Goal: Find specific page/section: Find specific page/section

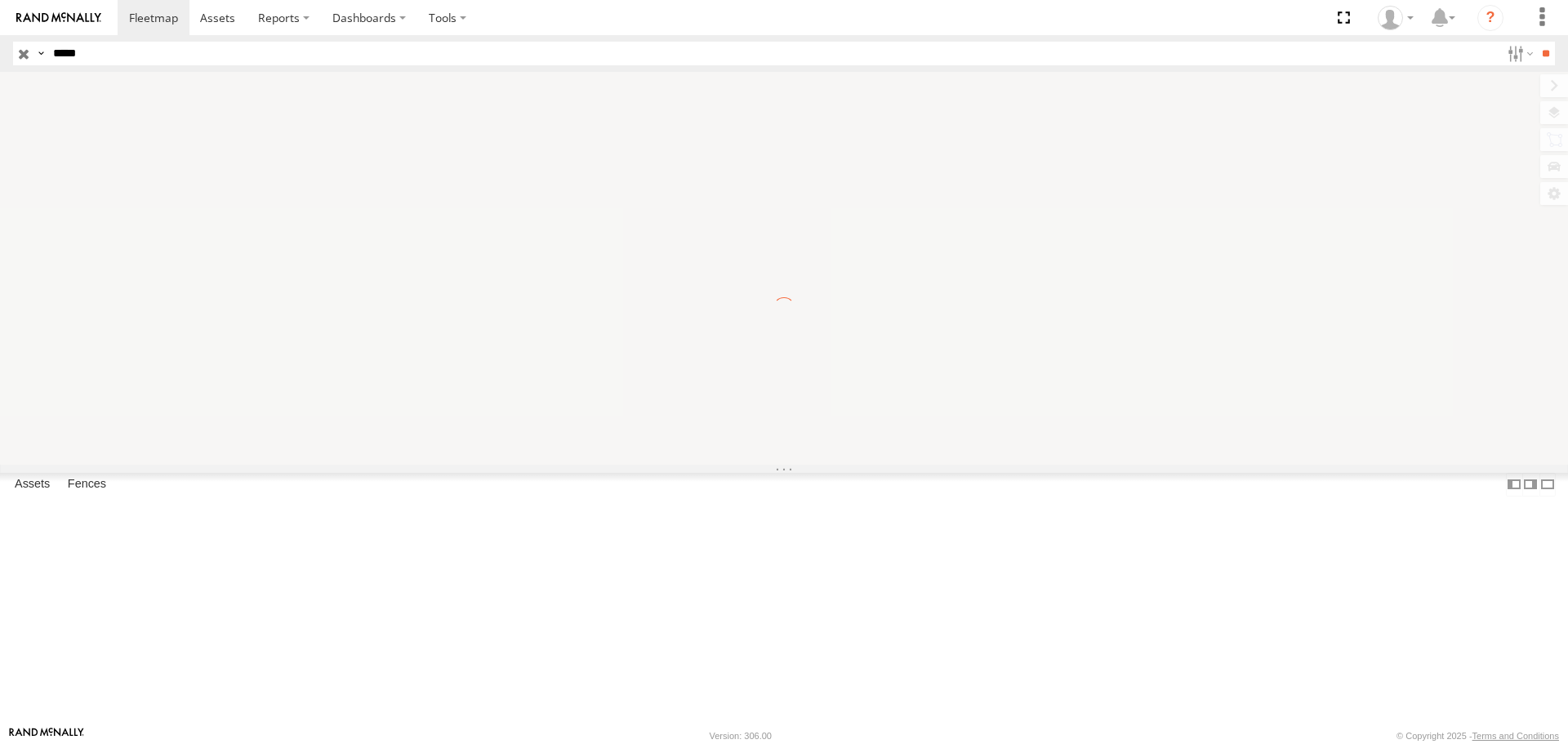
type input "*****"
click at [1537, 42] on input "**" at bounding box center [1546, 53] width 19 height 24
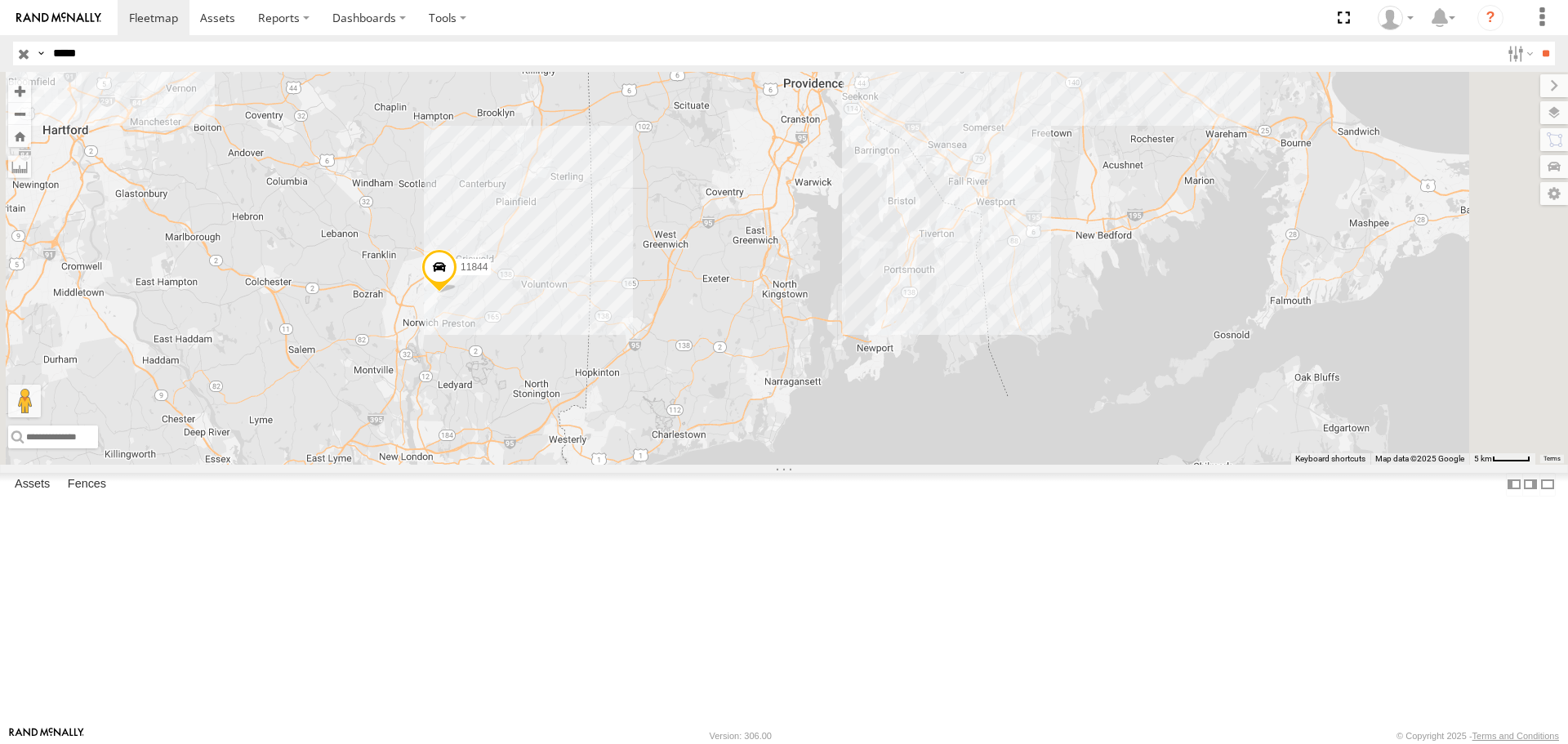
click at [22, 53] on input "button" at bounding box center [24, 53] width 21 height 24
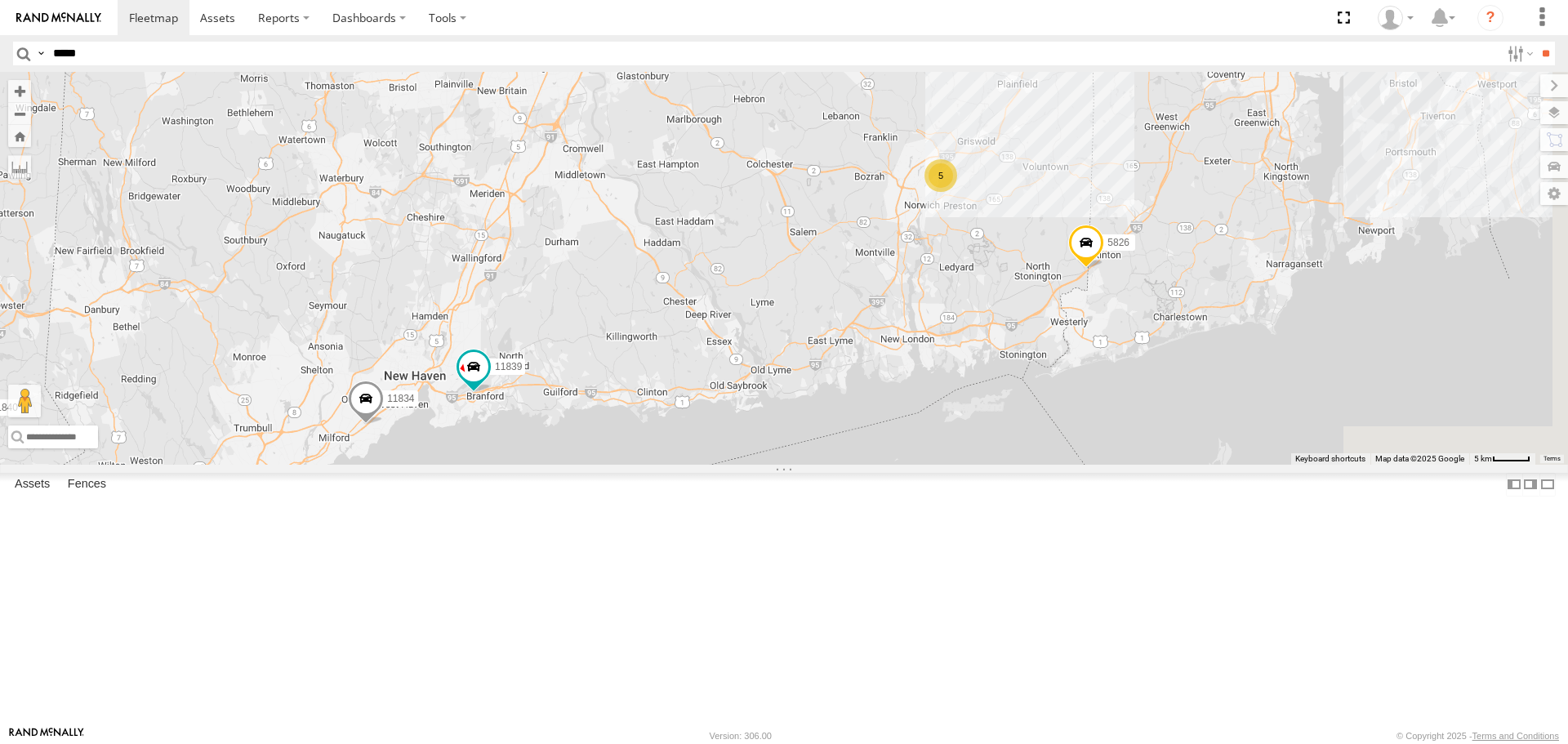
drag, startPoint x: 1250, startPoint y: 378, endPoint x: 1099, endPoint y: 384, distance: 151.1
click at [1099, 384] on div "11835 2206 11832-015910002299678 5817 2216 11833 2212 5822 11840 11839 11834 58…" at bounding box center [784, 268] width 1568 height 392
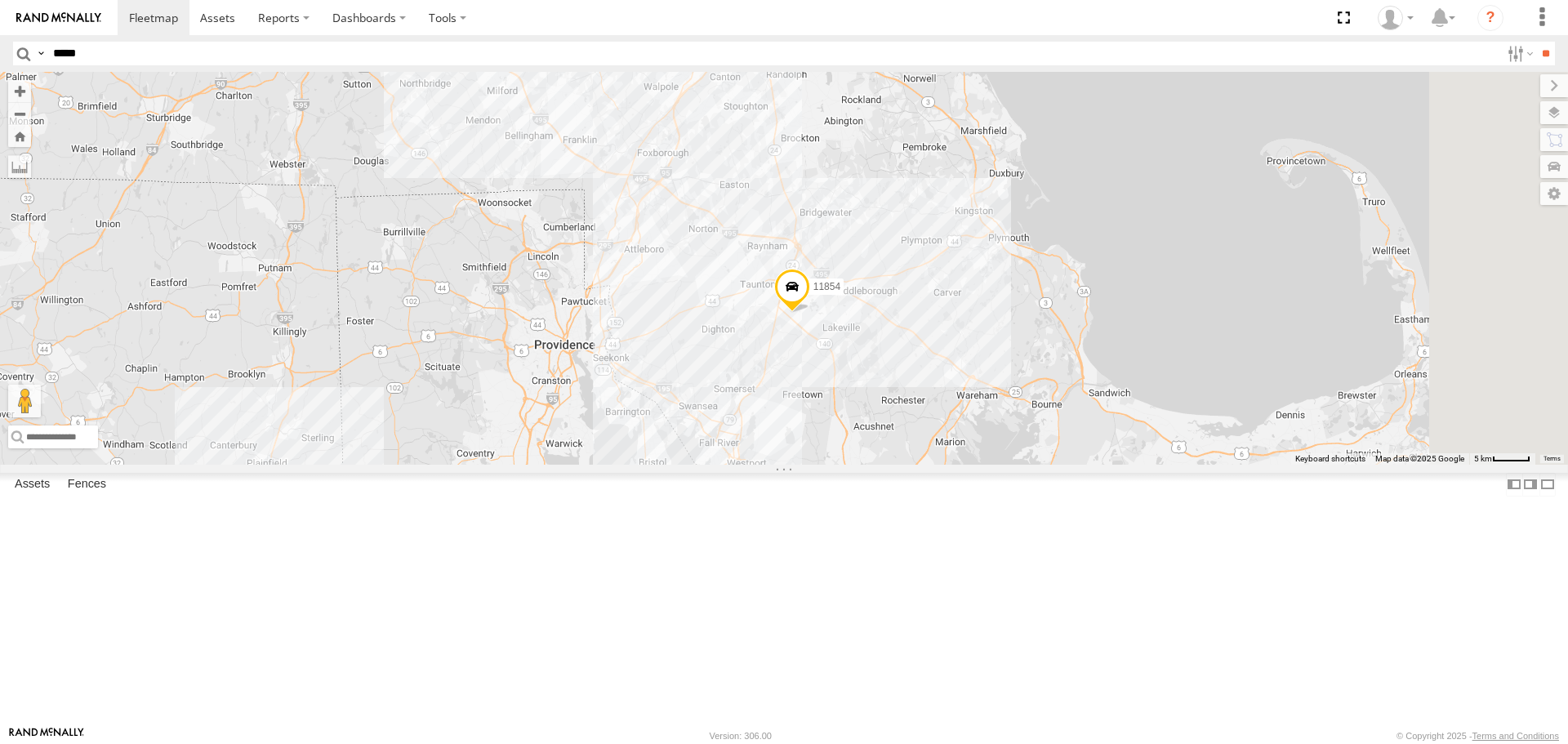
drag, startPoint x: 1206, startPoint y: 322, endPoint x: 451, endPoint y: 703, distance: 845.7
click at [451, 464] on div "11835 2206 11832-015910002299678 5817 2216 11833 2212 5822 11840 11839 11834 58…" at bounding box center [784, 268] width 1568 height 392
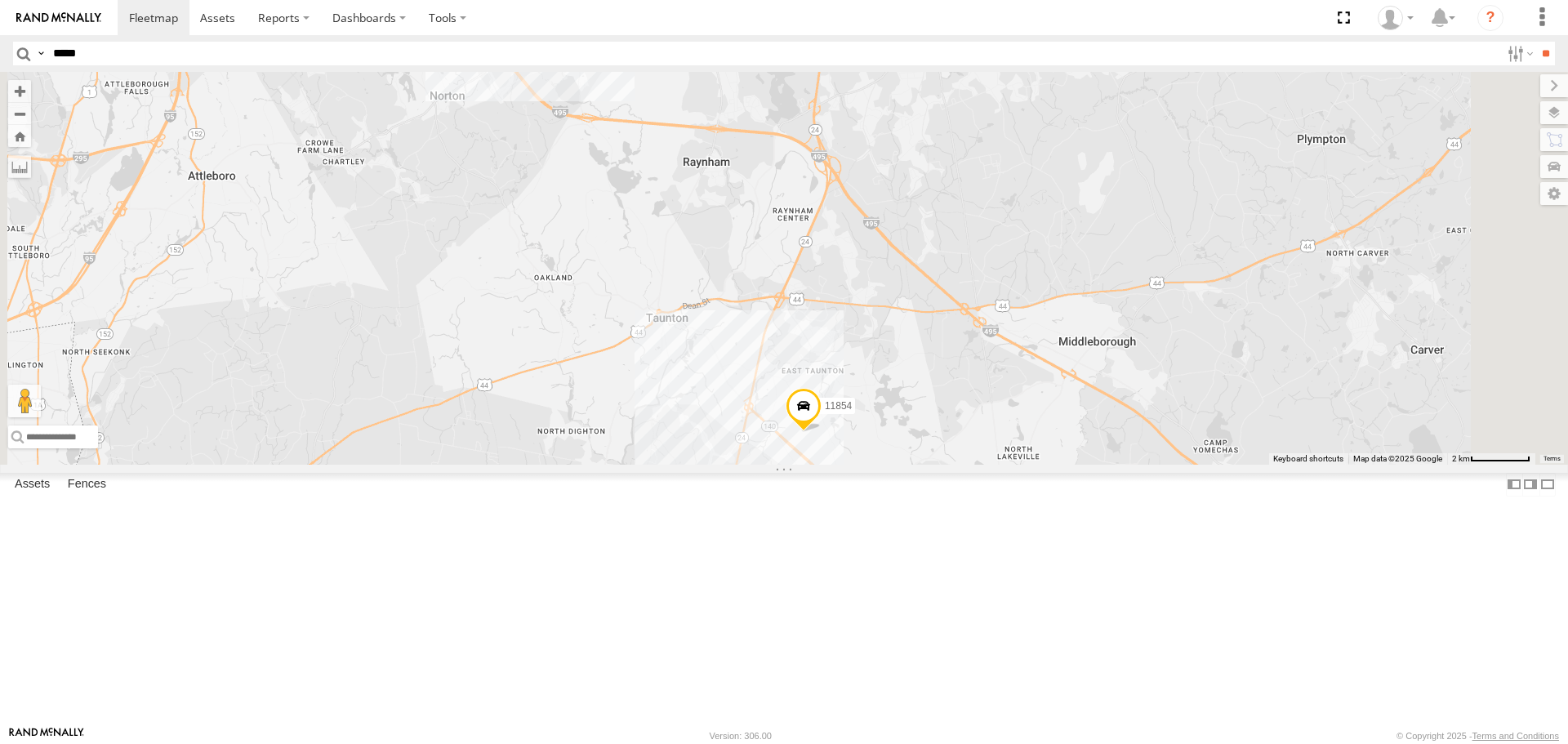
drag, startPoint x: 1179, startPoint y: 572, endPoint x: 1069, endPoint y: 445, distance: 168.0
click at [1069, 445] on div "11835 2206 11832-015910002299678 5817 2216 11833 2212 5822 11840 11839 11834 58…" at bounding box center [784, 268] width 1568 height 392
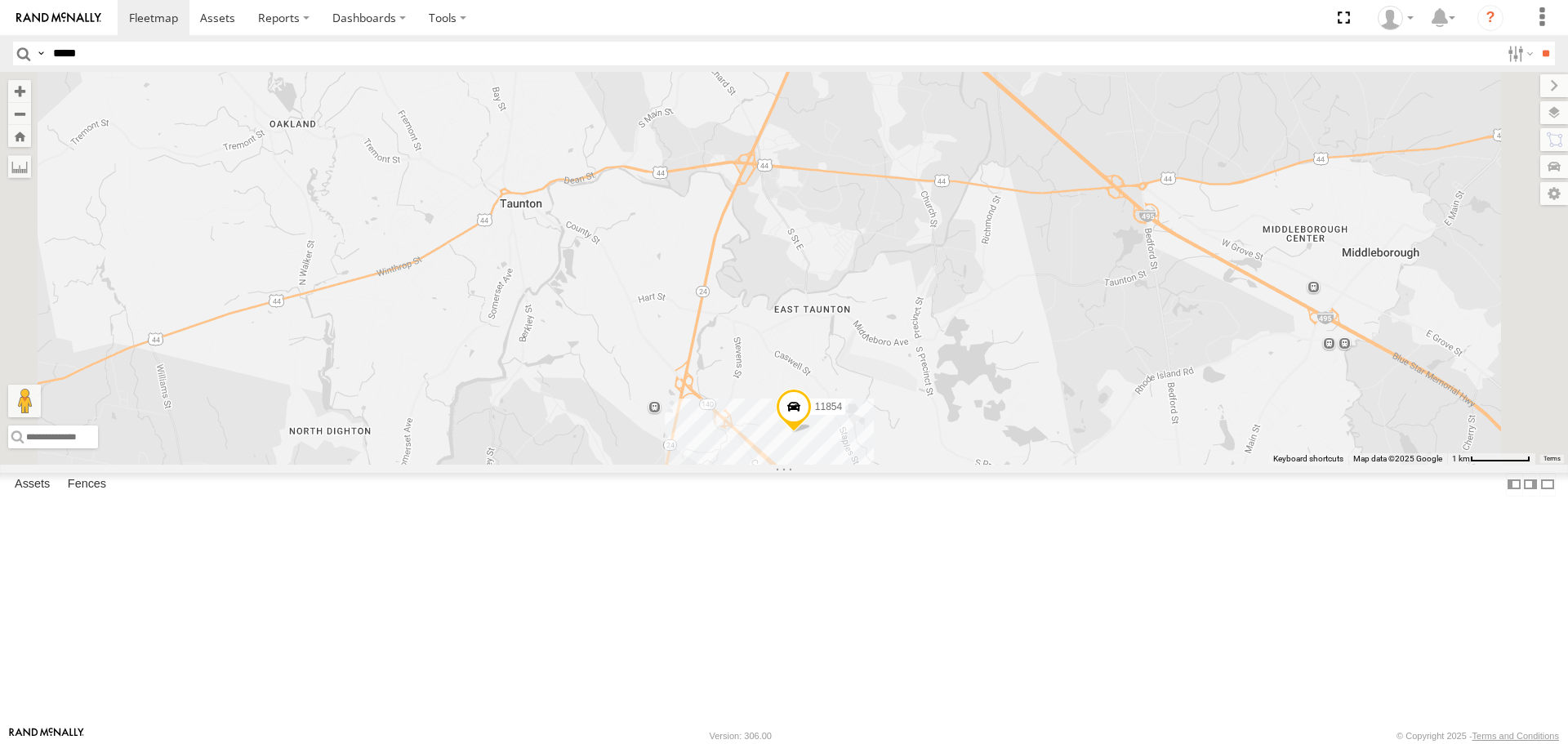
click at [1004, 464] on div "11835 2206 11832-015910002299678 5817 2216 11833 2212 5822 11840 11839 11834 58…" at bounding box center [784, 268] width 1568 height 392
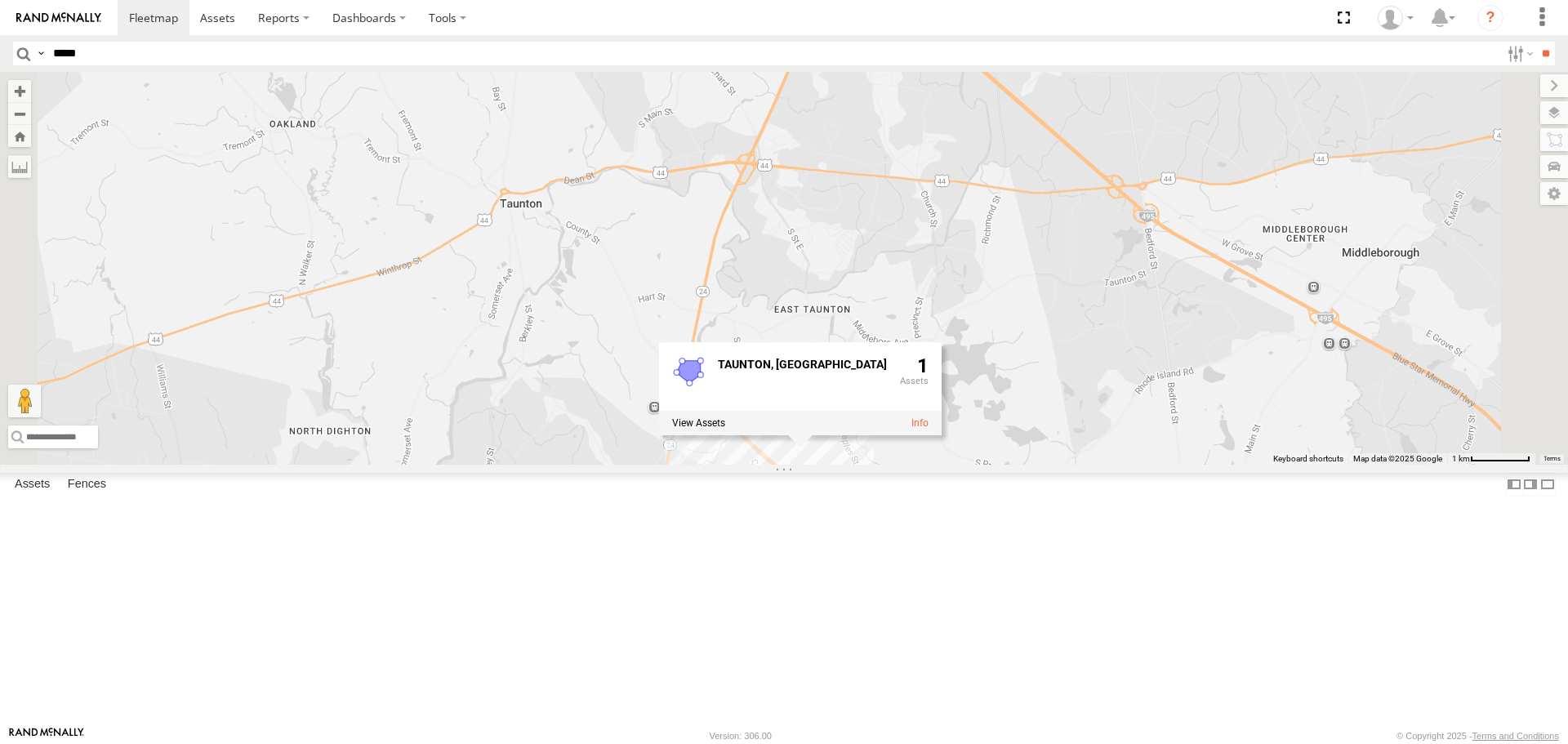
click at [792, 287] on div "11835 2206 11832-015910002299678 5817 2216 11833 2212 5822 11840 11839 11834 58…" at bounding box center [784, 268] width 1568 height 392
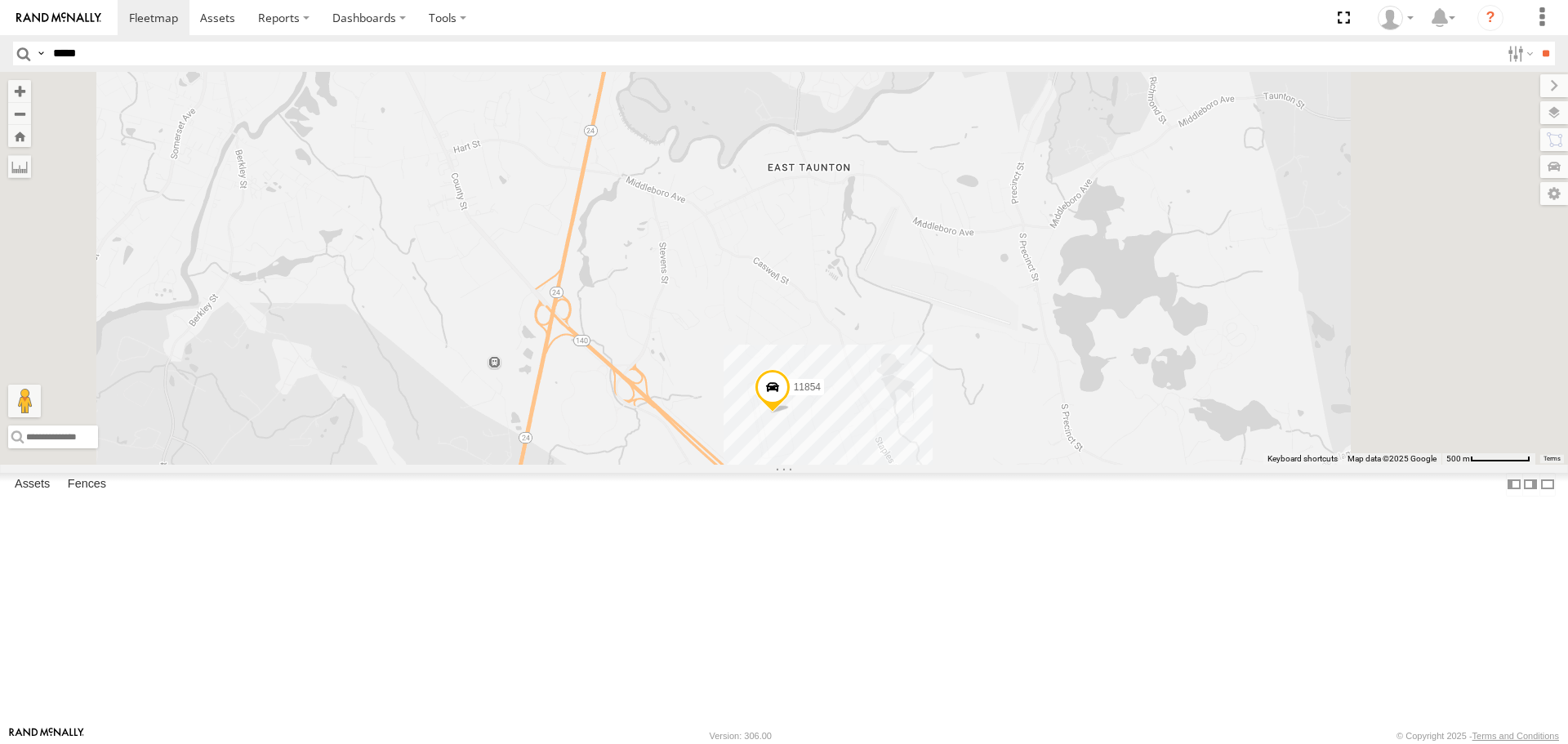
drag, startPoint x: 974, startPoint y: 550, endPoint x: 919, endPoint y: 437, distance: 125.7
click at [919, 437] on div "11835 2206 11832-015910002299678 5817 2216 11833 2212 5822 11840 11839 11834 58…" at bounding box center [784, 268] width 1568 height 392
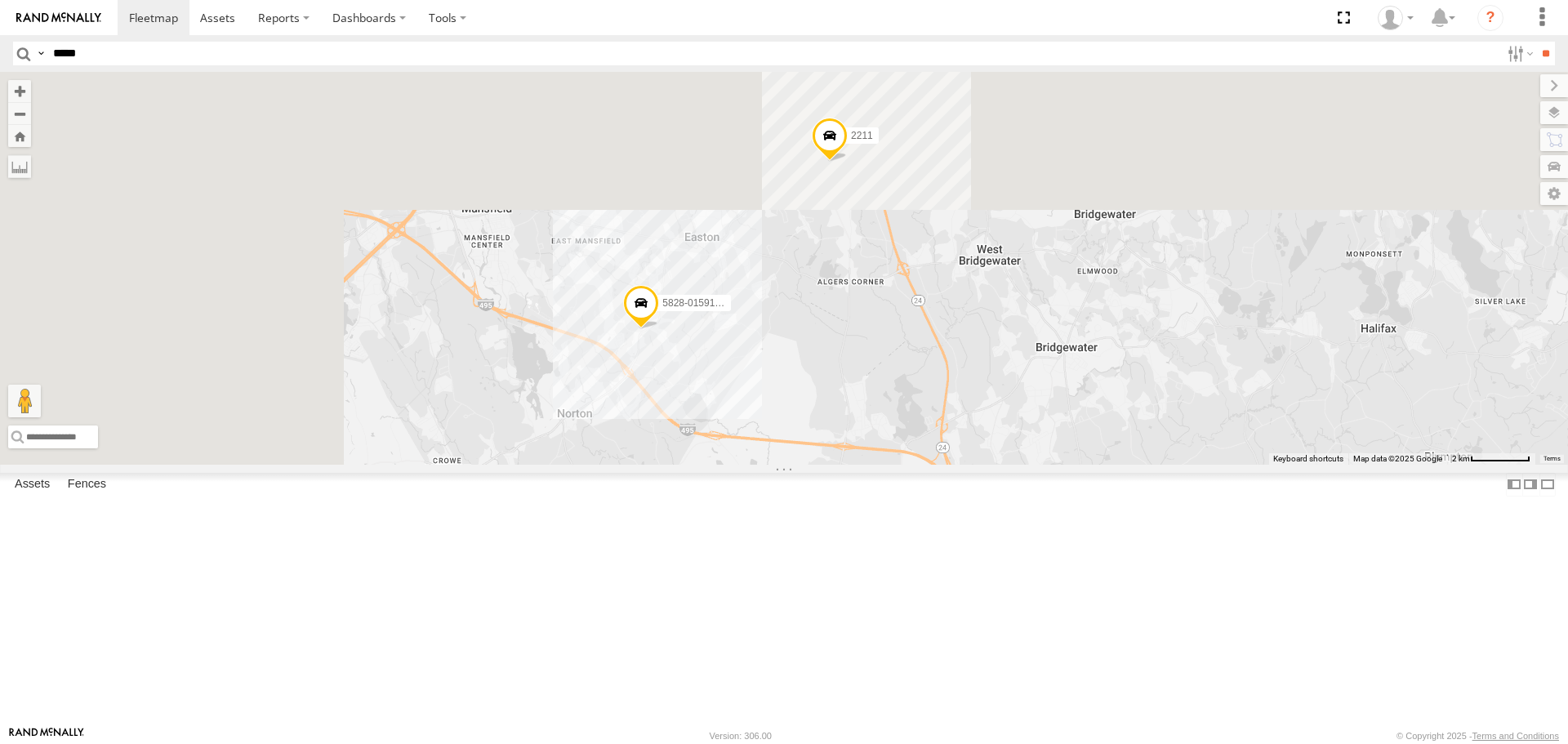
drag, startPoint x: 751, startPoint y: 346, endPoint x: 986, endPoint y: 774, distance: 488.3
click at [986, 743] on html at bounding box center [784, 372] width 1568 height 744
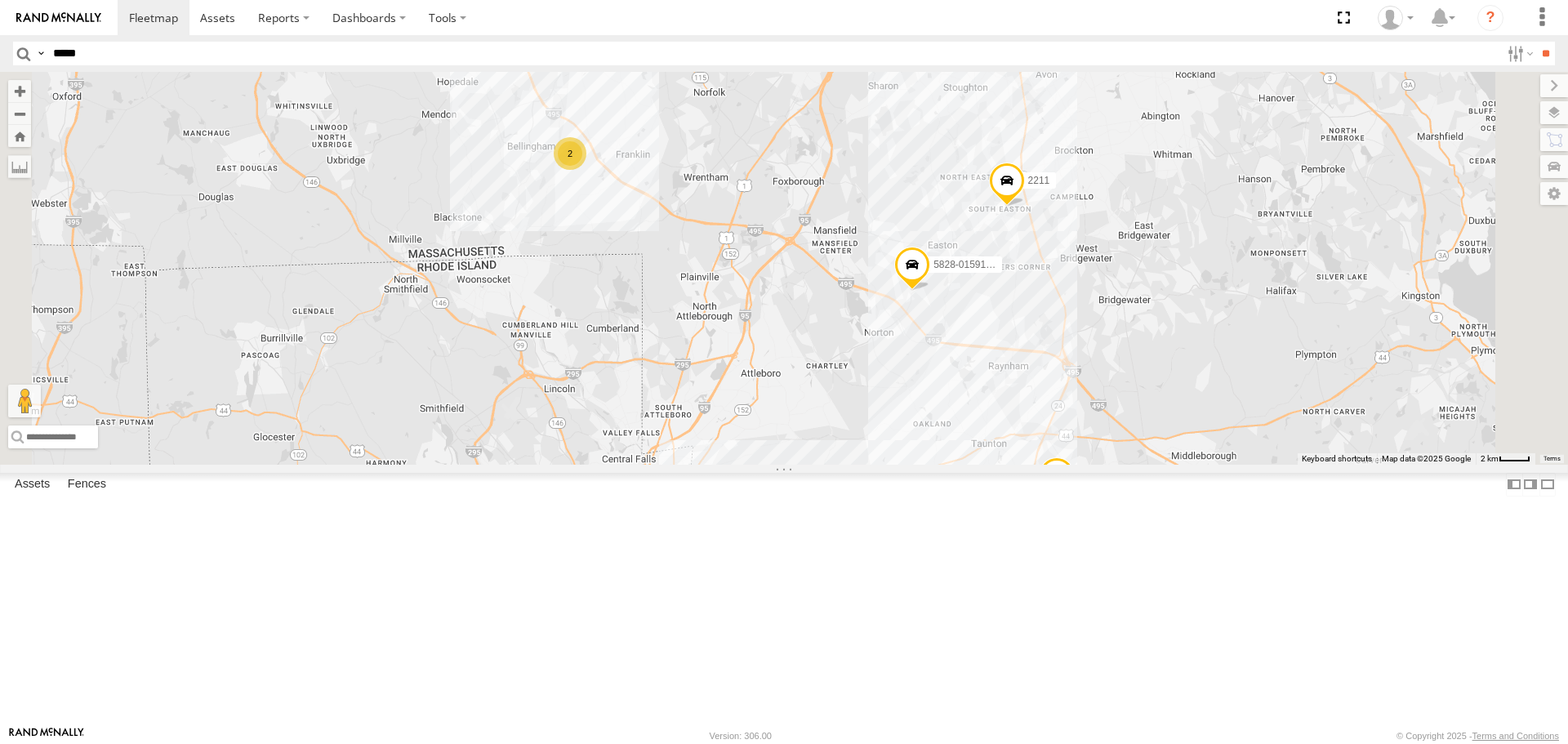
drag, startPoint x: 649, startPoint y: 452, endPoint x: 790, endPoint y: 346, distance: 176.4
click at [790, 346] on div "11835 2206 11832-015910002299678 5817 2216 11833 2212 5822 11840 11839 11834 58…" at bounding box center [784, 268] width 1568 height 392
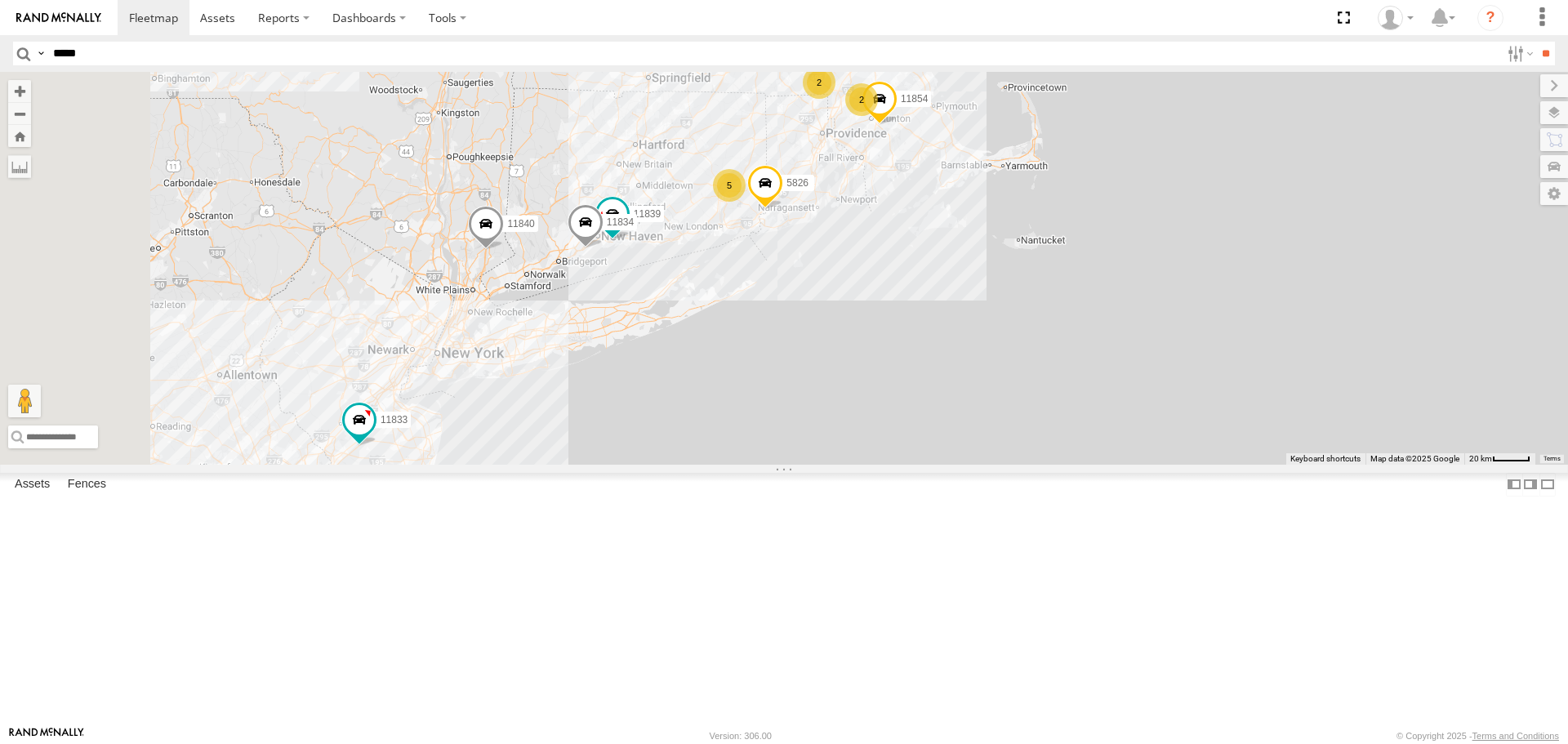
drag, startPoint x: 639, startPoint y: 434, endPoint x: 893, endPoint y: 301, distance: 286.7
click at [893, 301] on div "11835 2206 11832-015910002299678 5817 2216 11833 2212 5822 11840 11839 11834 58…" at bounding box center [784, 268] width 1568 height 392
click at [256, 62] on input "*****" at bounding box center [773, 53] width 1454 height 24
type input "*****"
click at [1537, 42] on input "**" at bounding box center [1546, 53] width 19 height 24
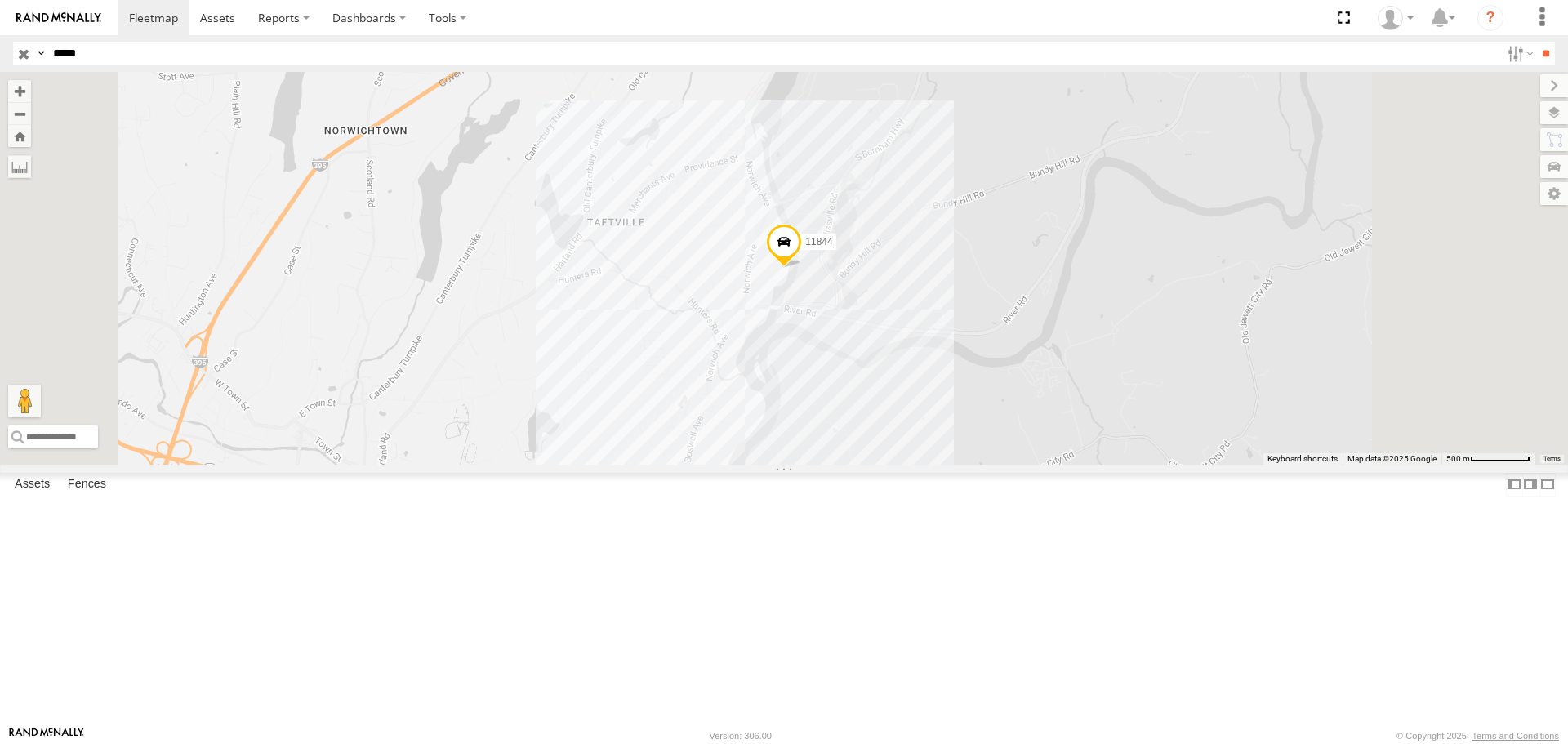
click at [962, 423] on div "11844" at bounding box center [784, 268] width 1568 height 392
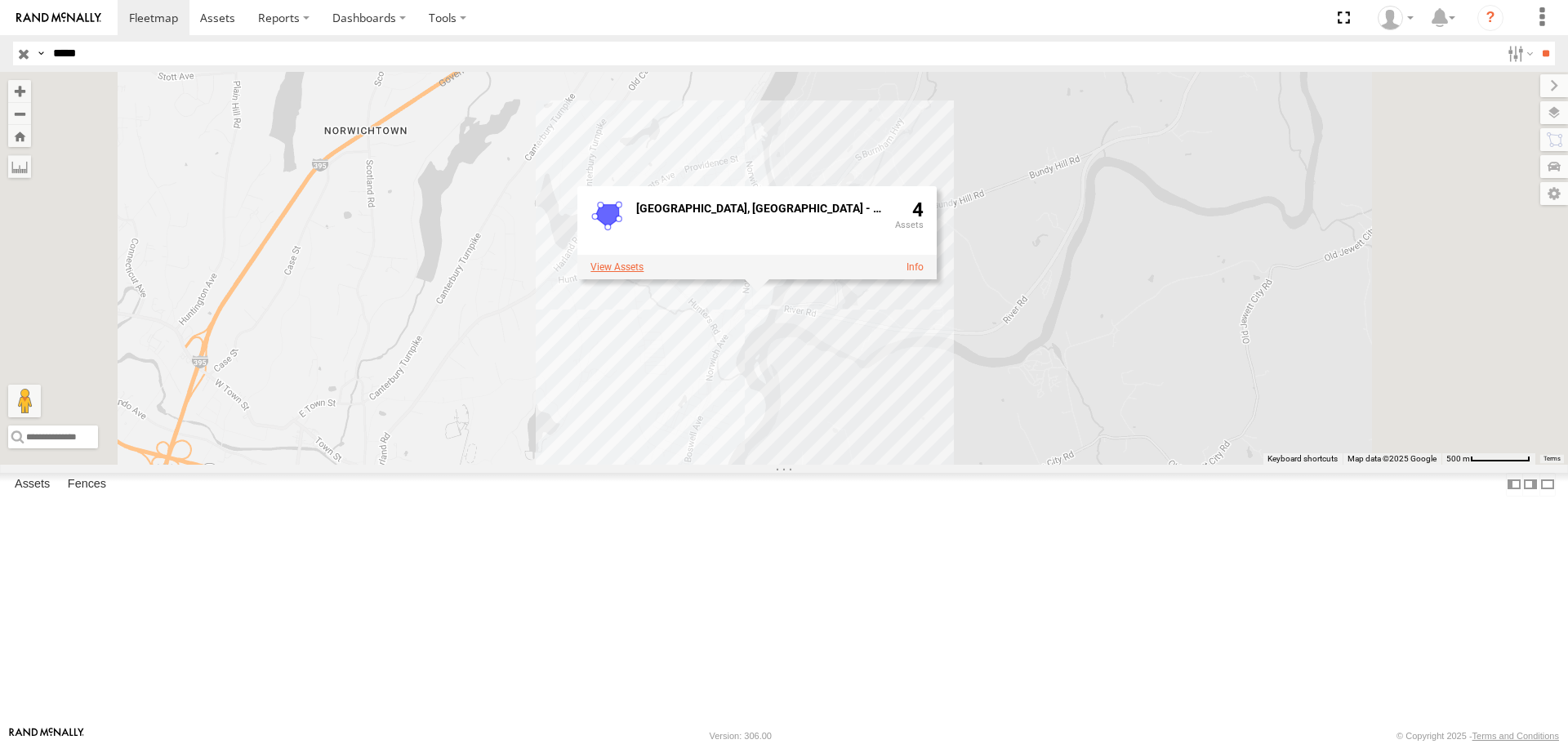
click at [644, 273] on label at bounding box center [617, 267] width 53 height 11
click at [0, 0] on label "×" at bounding box center [0, 0] width 0 height 0
click at [135, 13] on span at bounding box center [153, 17] width 49 height 16
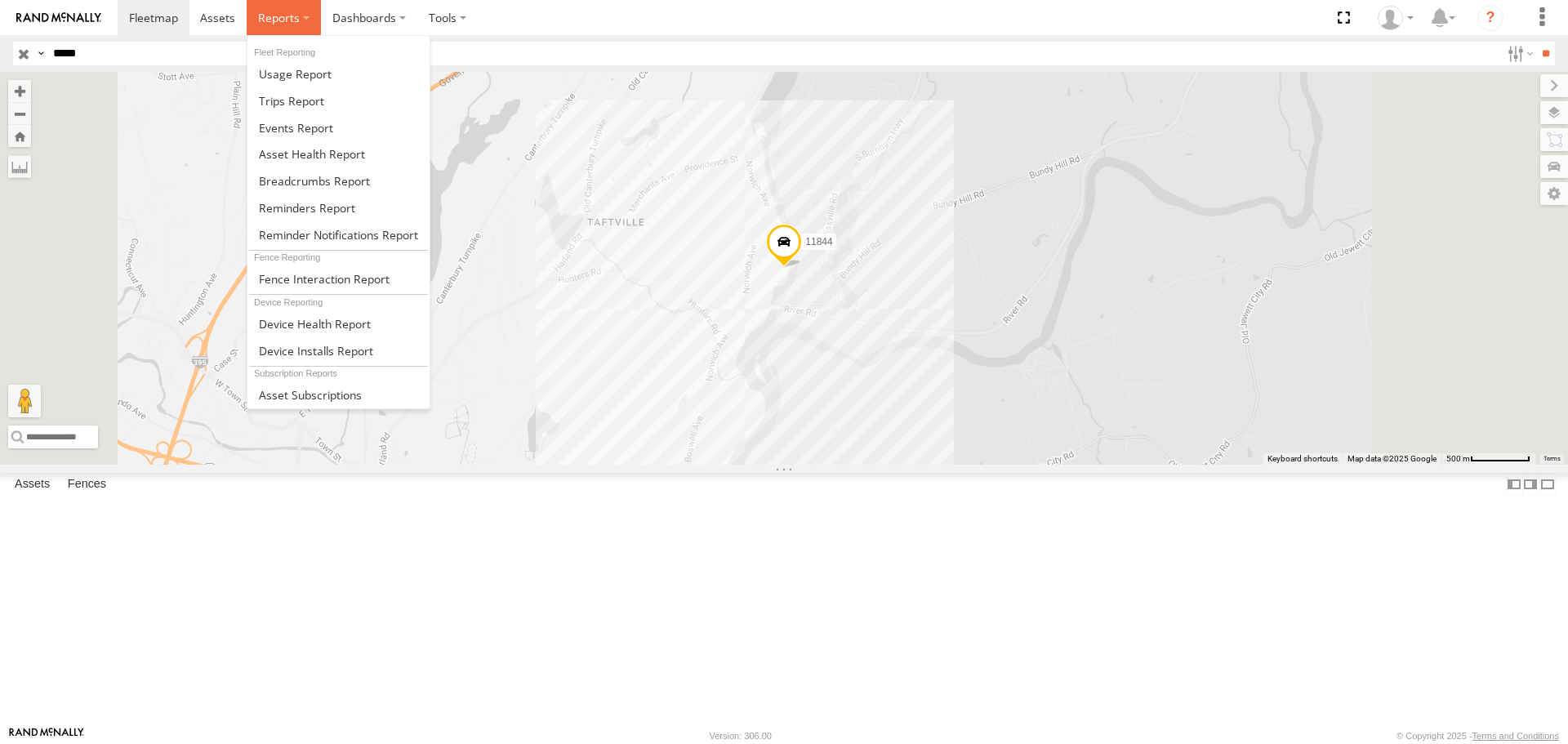
click at [252, 14] on label at bounding box center [283, 17] width 74 height 35
click at [284, 149] on span at bounding box center [312, 154] width 106 height 16
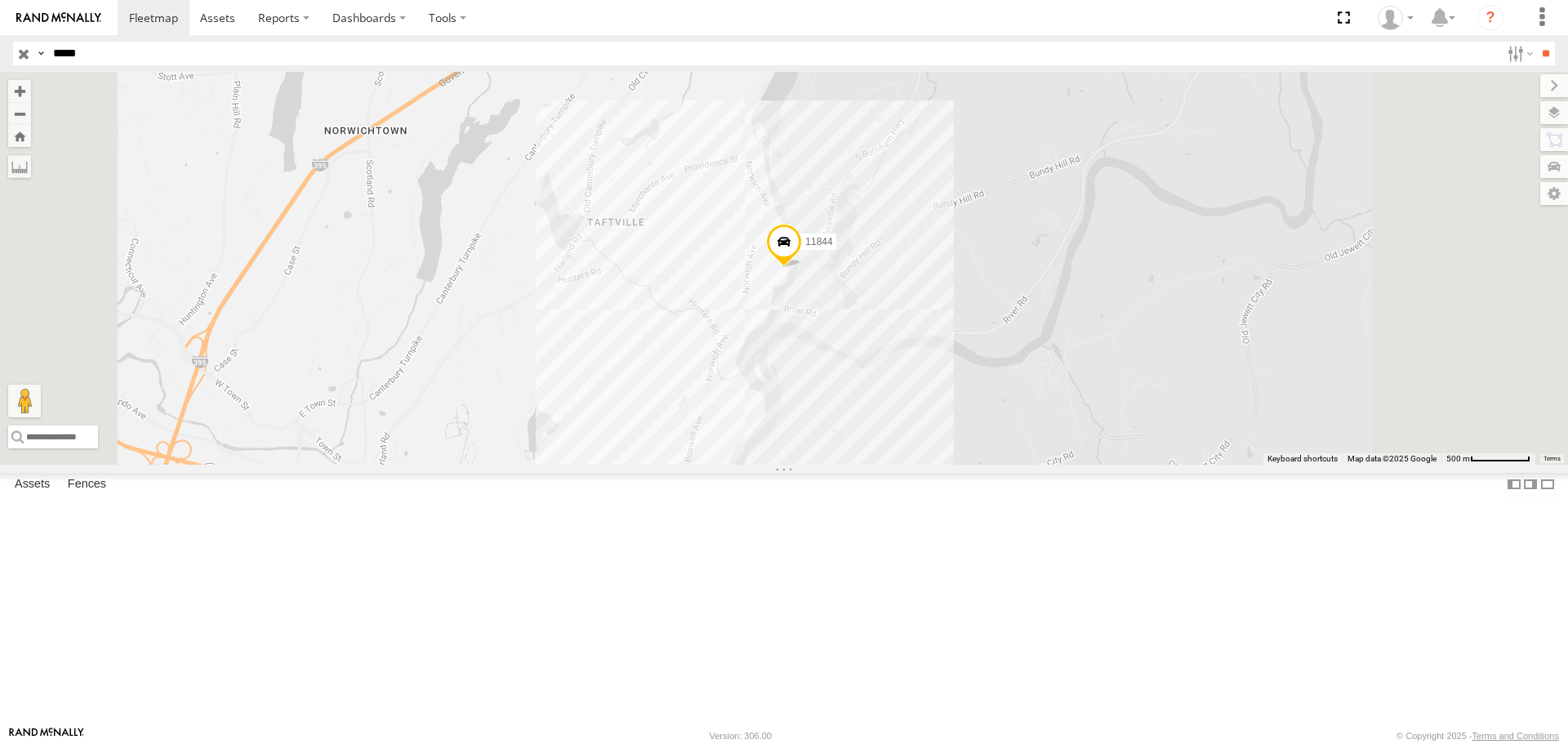
click at [32, 55] on input "button" at bounding box center [24, 53] width 21 height 24
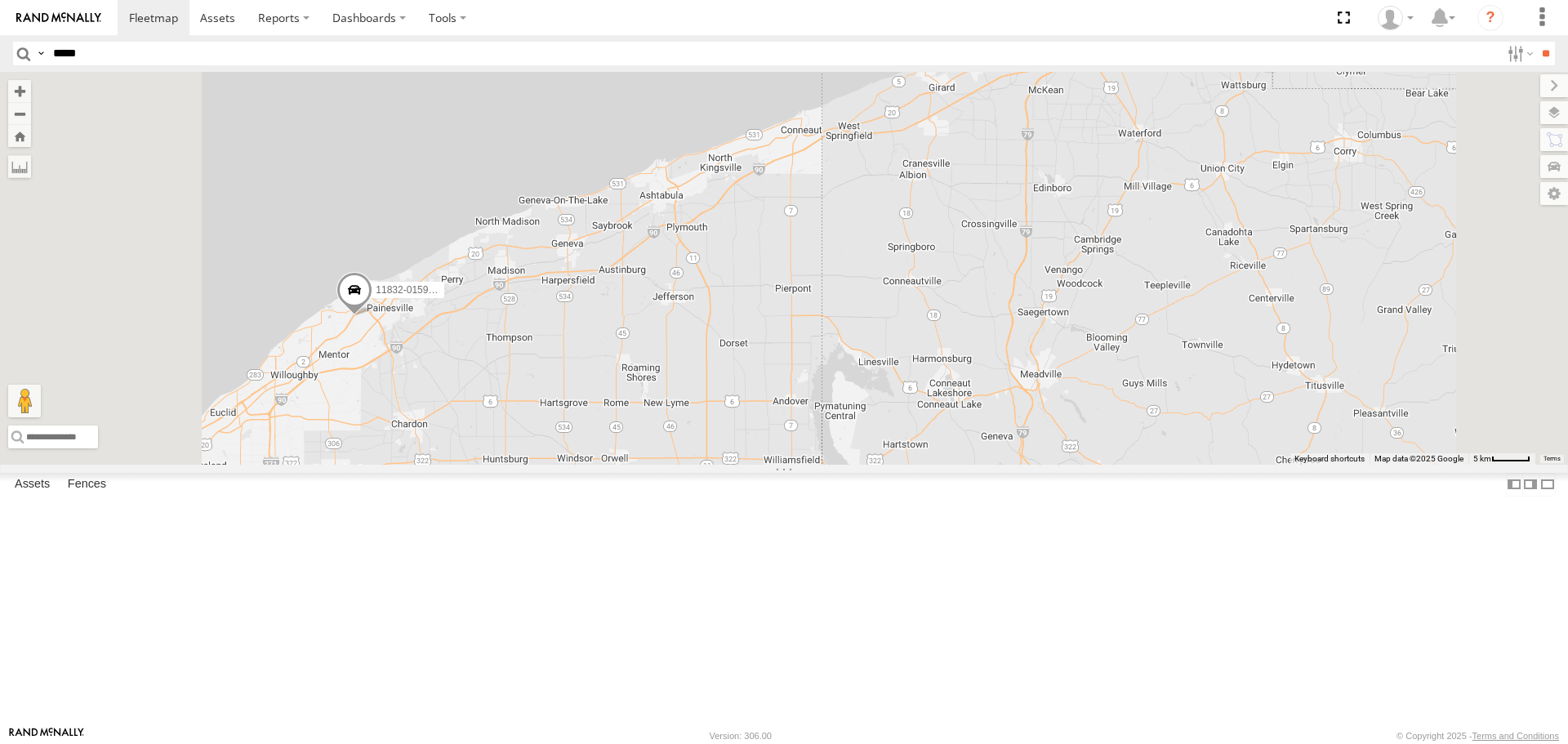
click at [373, 317] on span at bounding box center [354, 294] width 36 height 44
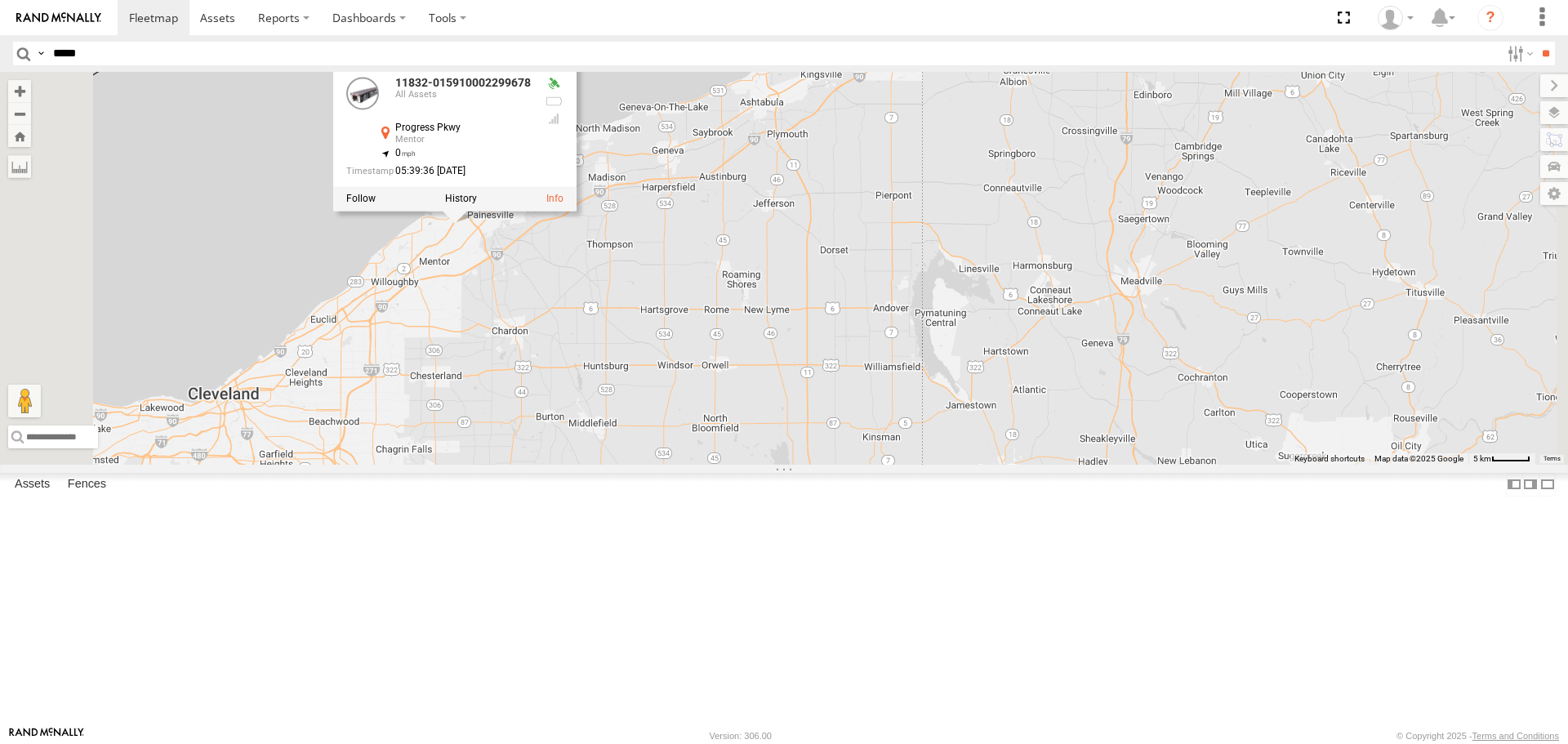
drag, startPoint x: 518, startPoint y: 484, endPoint x: 619, endPoint y: 389, distance: 138.7
click at [619, 389] on div "11835 2206 11832-015910002299678 5817 11834 2216 11833 2212 5822 11832-01591000…" at bounding box center [784, 268] width 1568 height 392
click at [530, 378] on div "11835 2206 11832-015910002299678 5817 11834 2216 11833 2212 5822 11832-01591000…" at bounding box center [784, 268] width 1568 height 392
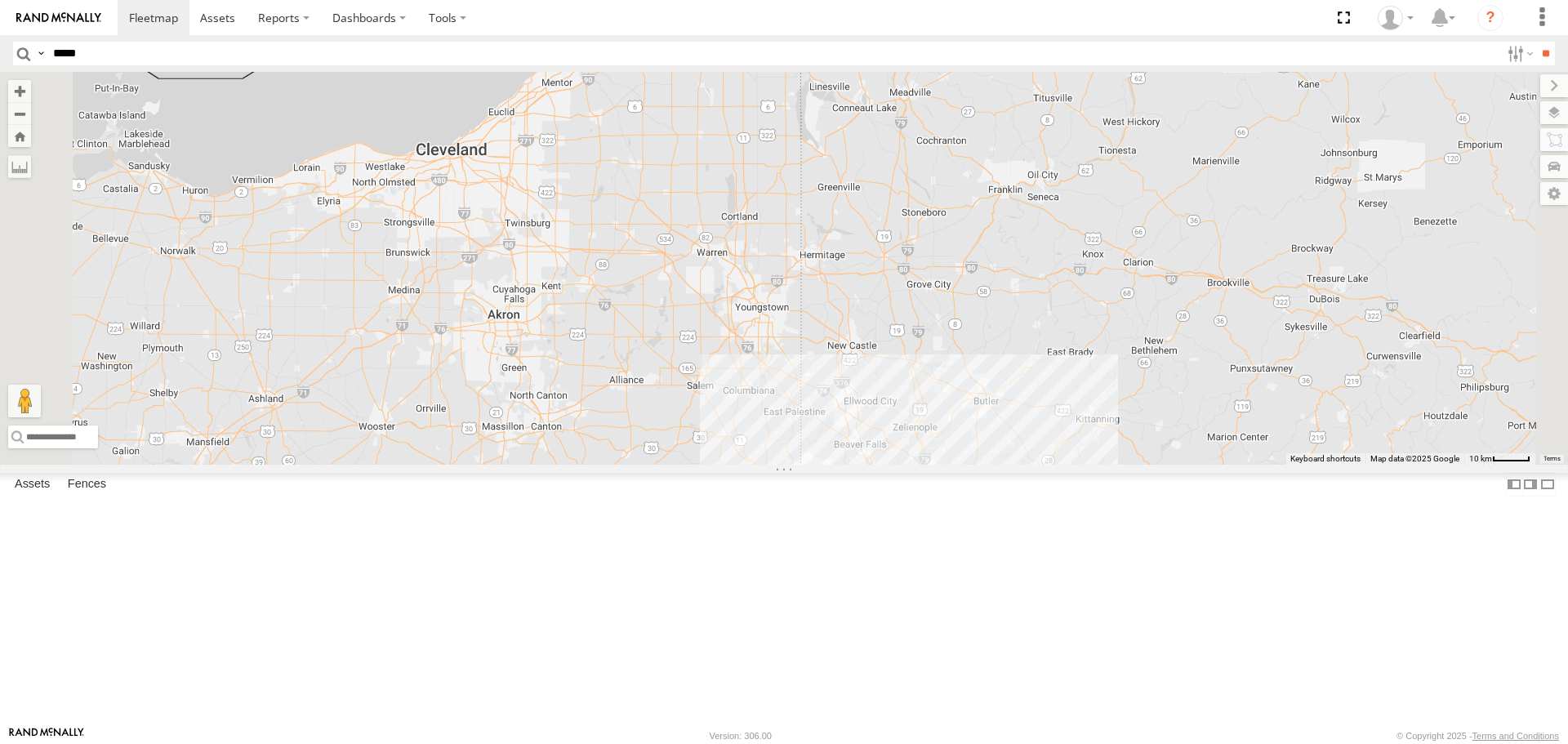
drag, startPoint x: 544, startPoint y: 458, endPoint x: 713, endPoint y: 243, distance: 273.5
click at [713, 243] on div "11835 2206 11832-015910002299678 5817 11834 2216 11833 2212 5822" at bounding box center [784, 268] width 1568 height 392
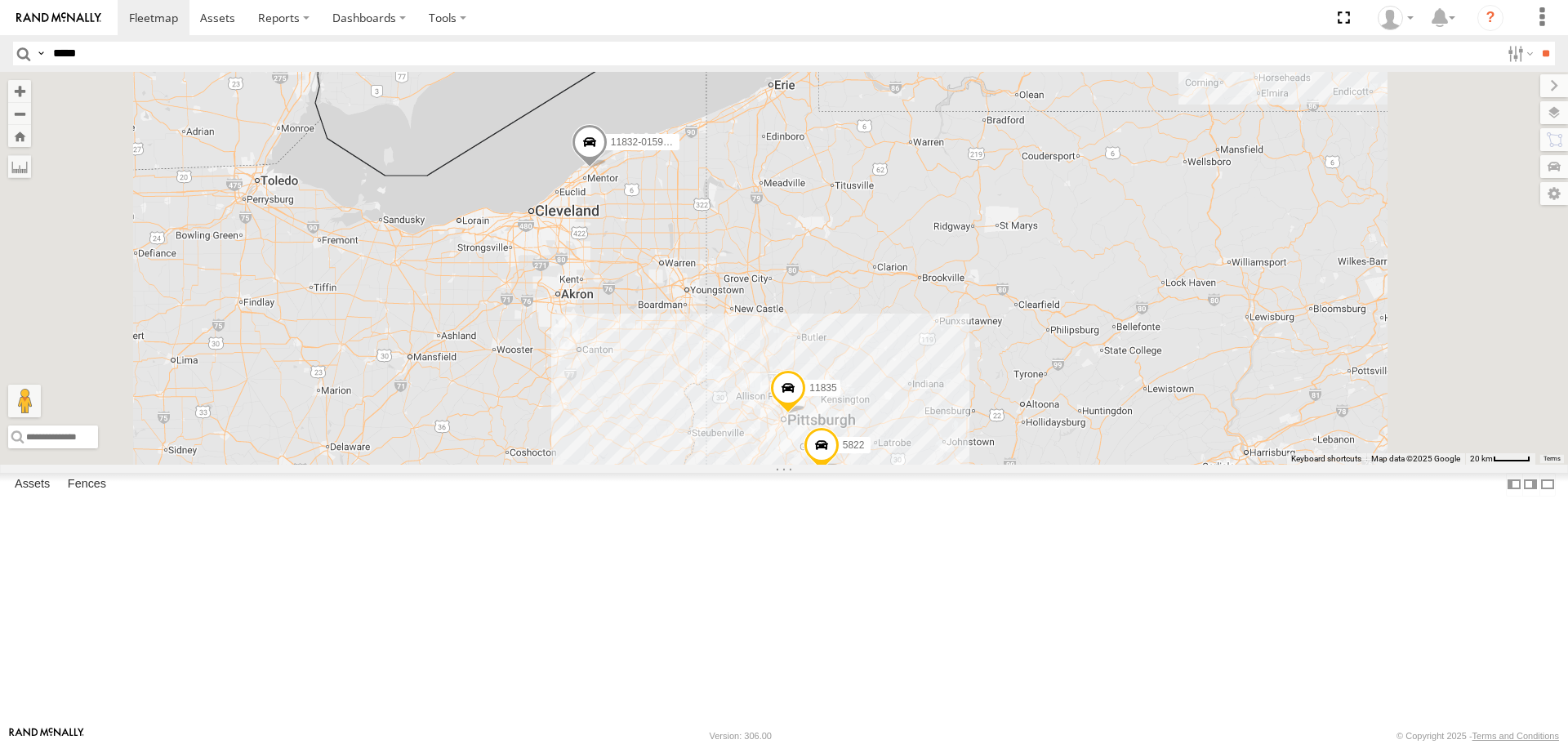
click at [608, 169] on span at bounding box center [589, 146] width 36 height 44
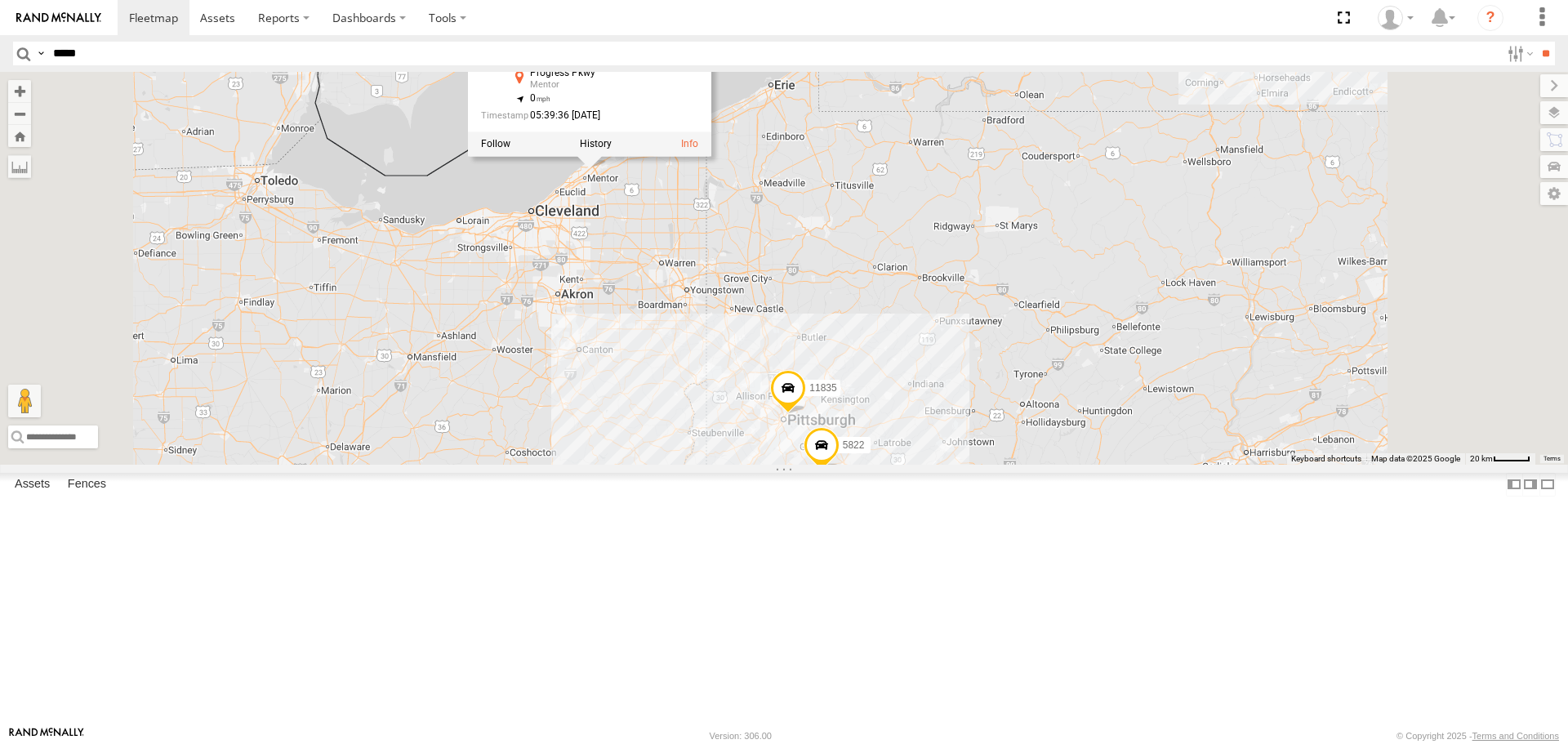
click at [792, 359] on div "11835 2206 11832-015910002299678 5817 11834 2216 11833 2212 5822 10 14 11832-01…" at bounding box center [784, 268] width 1568 height 392
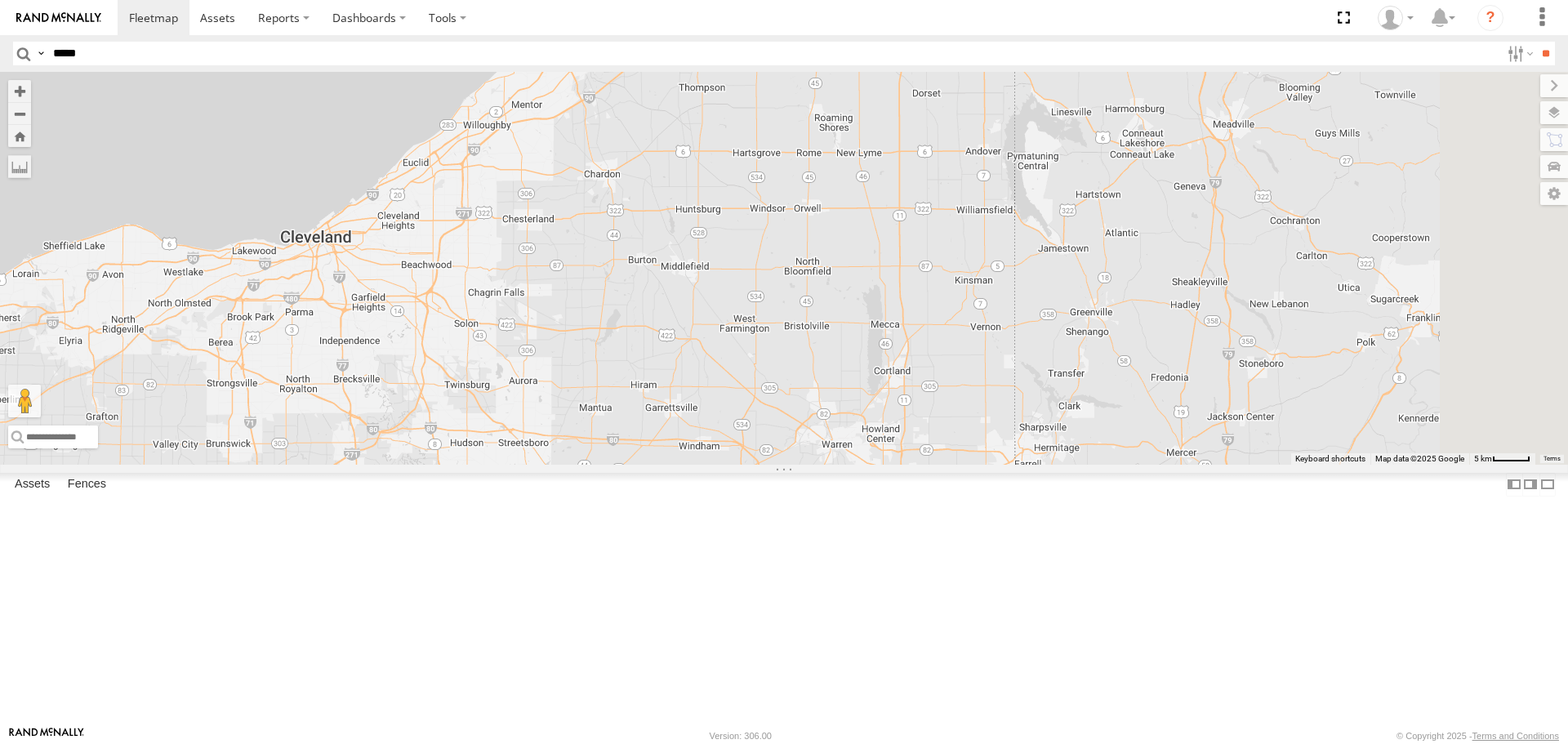
drag, startPoint x: 727, startPoint y: 355, endPoint x: 694, endPoint y: 476, distance: 125.4
click at [694, 464] on div "11835 2206 11832-015910002299678 5817 11834 2216 11833 2212 5822" at bounding box center [784, 268] width 1568 height 392
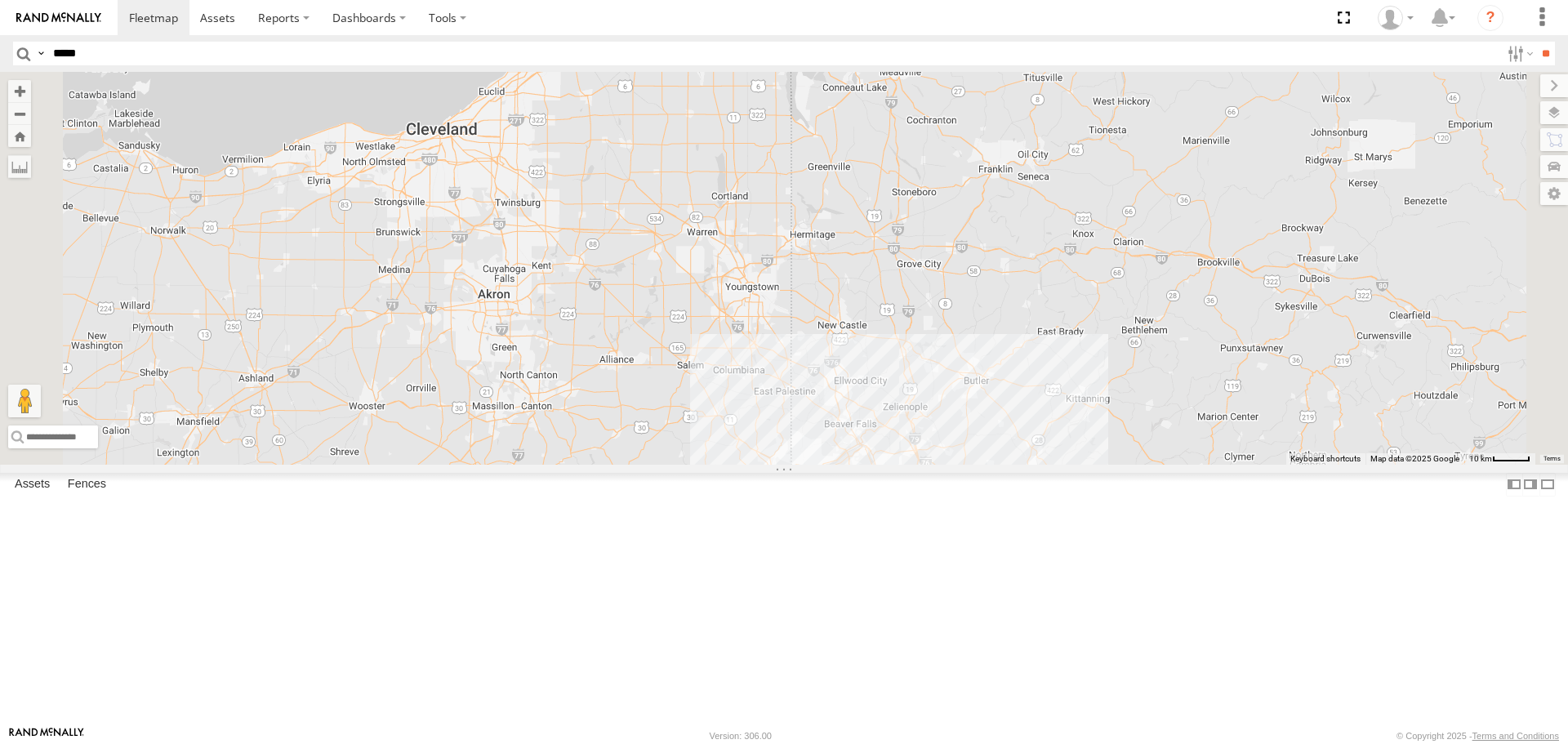
drag, startPoint x: 747, startPoint y: 476, endPoint x: 774, endPoint y: 322, distance: 156.3
click at [774, 322] on div "11835 2206 11832-015910002299678 5817 11834 2216 11833 2212 5822" at bounding box center [784, 268] width 1568 height 392
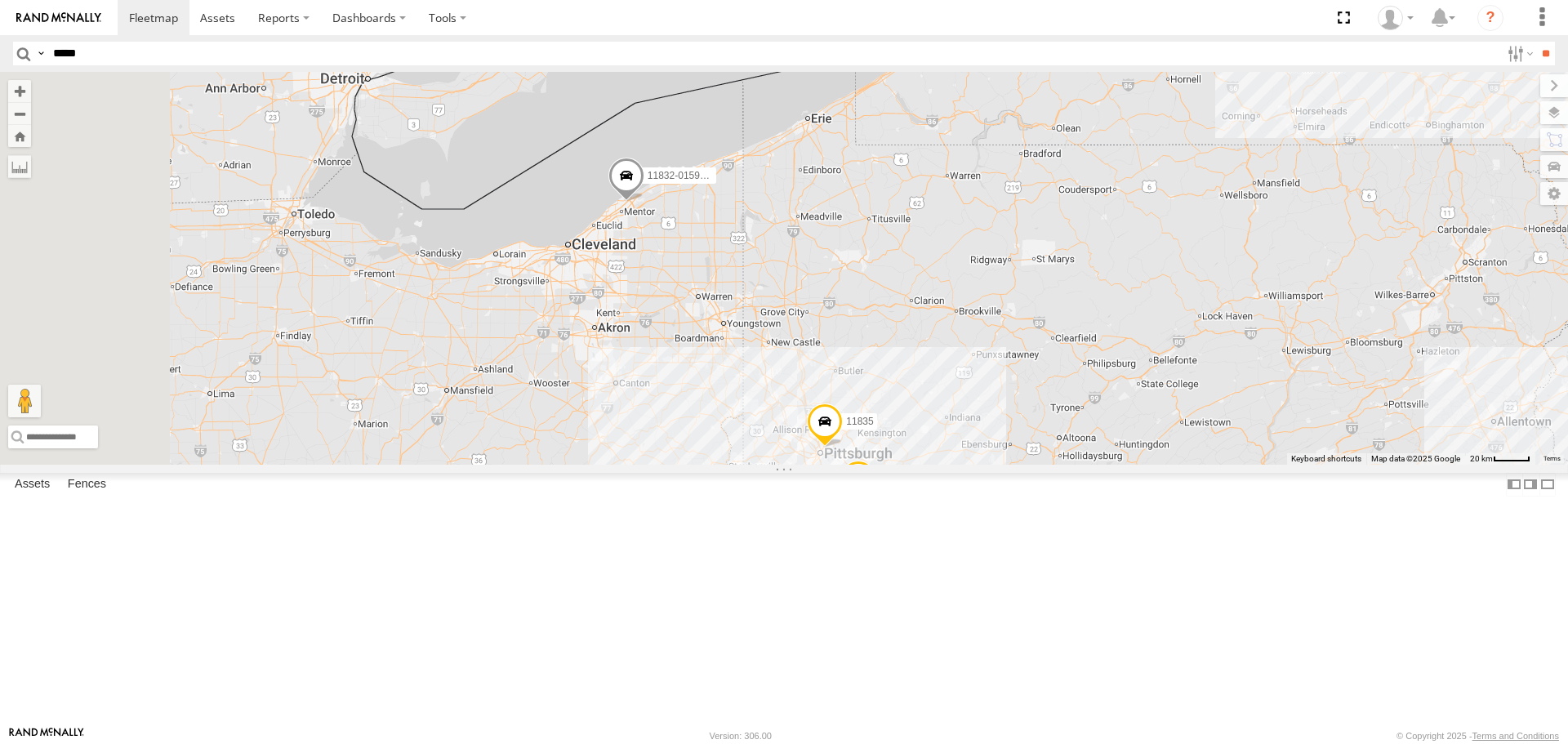
drag, startPoint x: 673, startPoint y: 335, endPoint x: 737, endPoint y: 380, distance: 78.2
click at [737, 380] on div "11835 2206 11832-015910002299678 5817 11834 2216 11833 2212 5822 10 14 2 3 5 96…" at bounding box center [784, 268] width 1568 height 392
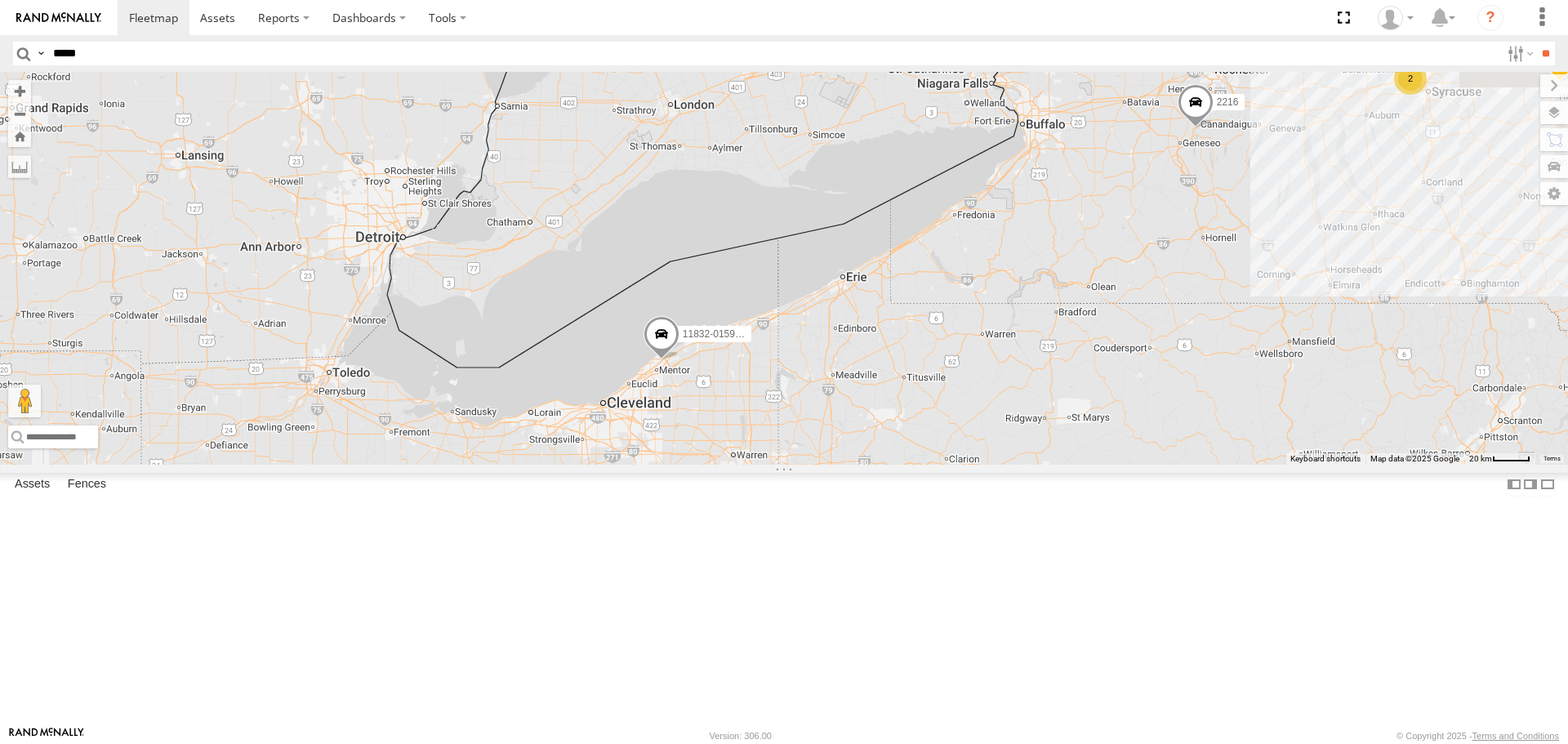
drag, startPoint x: 694, startPoint y: 348, endPoint x: 732, endPoint y: 504, distance: 160.6
click at [731, 464] on div "11835 2206 11832-015910002299678 5817 11834 2216 11833 2212 5822 10 14 2 3 5 96…" at bounding box center [784, 268] width 1568 height 392
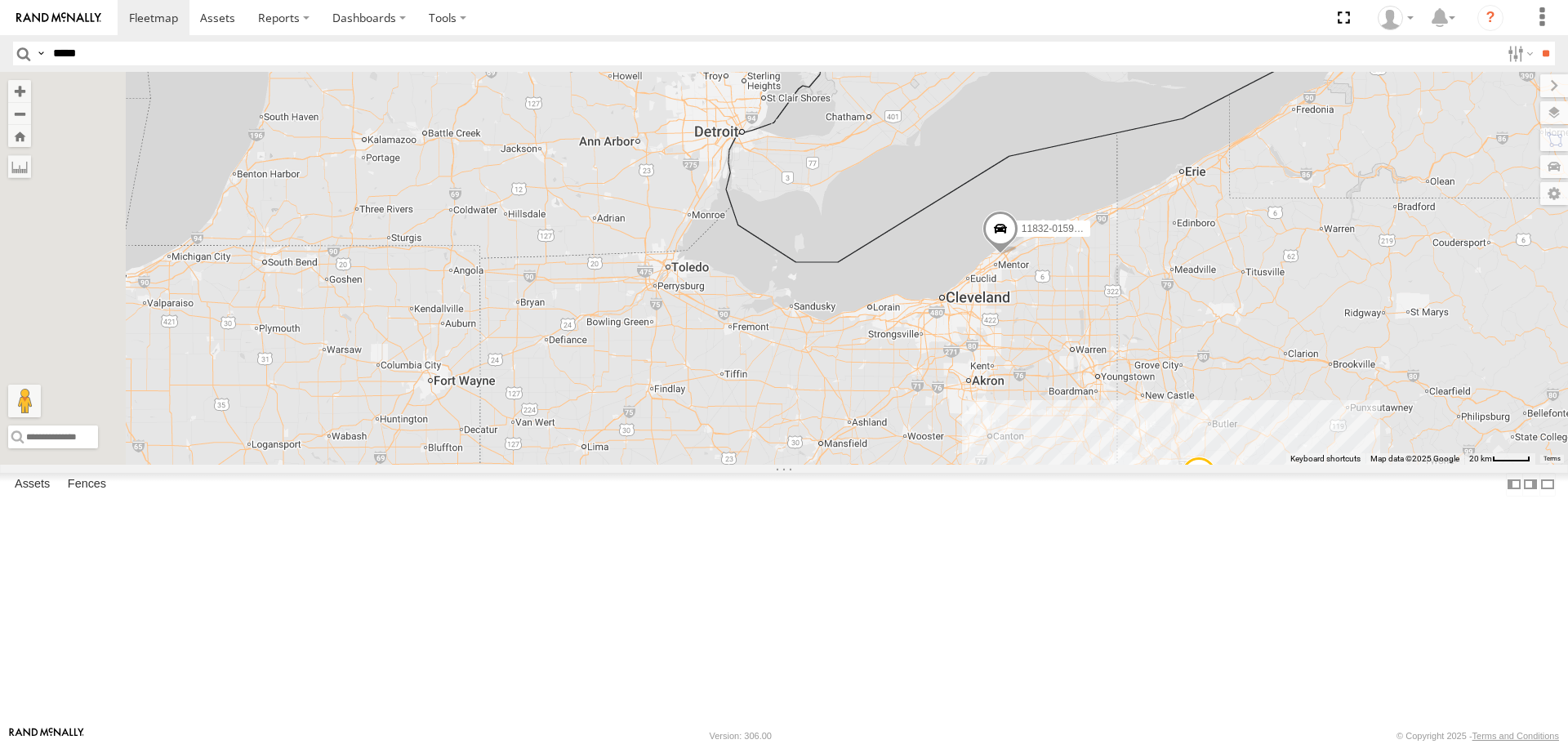
drag, startPoint x: 534, startPoint y: 499, endPoint x: 869, endPoint y: 397, distance: 350.2
click at [869, 397] on div "11835 2206 11832-015910002299678 5817 11834 2216 11833 2212 5822 10 14 2 3 5 96…" at bounding box center [784, 268] width 1568 height 392
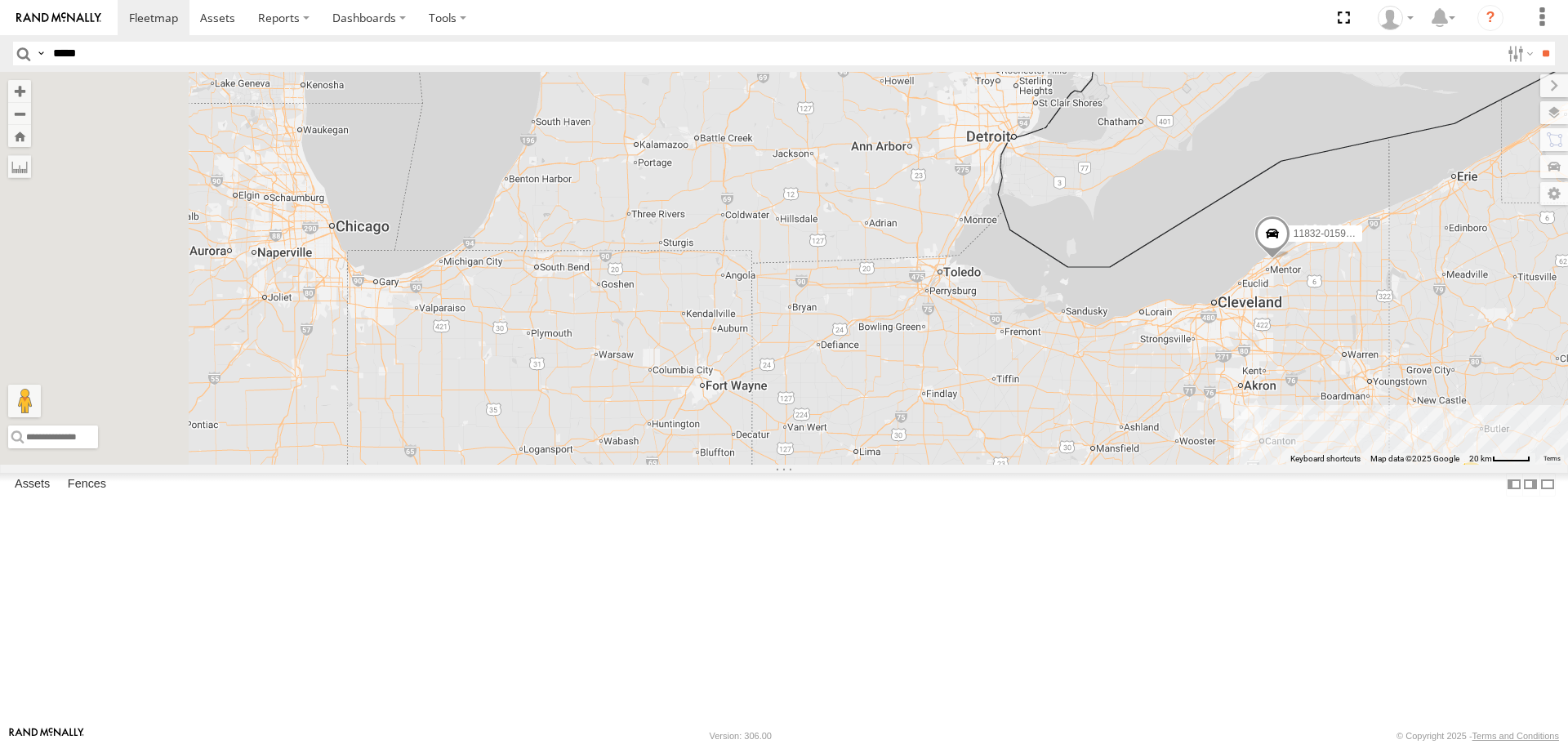
drag, startPoint x: 600, startPoint y: 413, endPoint x: 874, endPoint y: 418, distance: 274.0
click at [874, 418] on div "11835 2206 11832-015910002299678 5817 11834 2216 11833 2212 5822 10 14 2 3 5 96…" at bounding box center [784, 268] width 1568 height 392
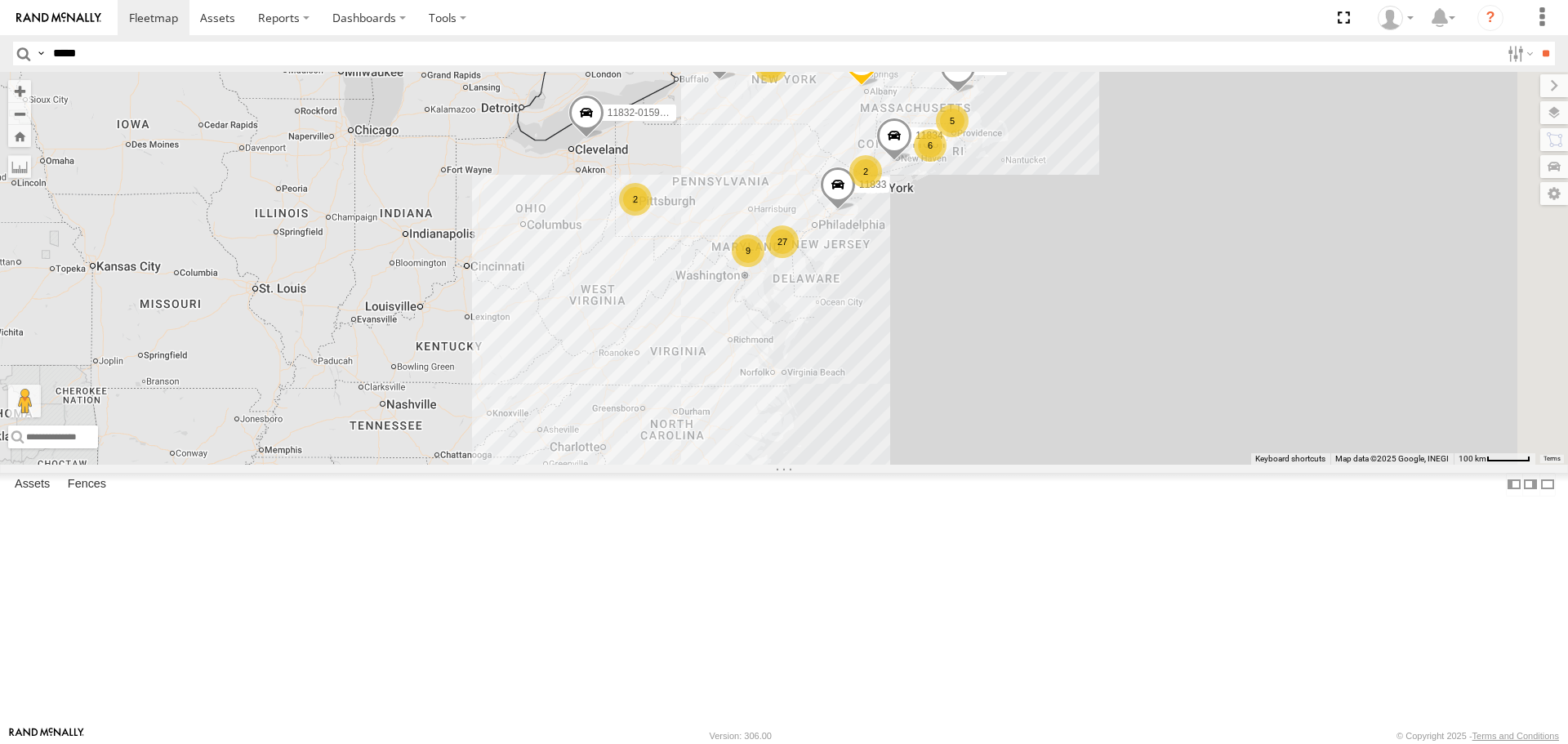
drag, startPoint x: 1200, startPoint y: 597, endPoint x: 939, endPoint y: 435, distance: 307.2
click at [939, 435] on div "2206 11832-015910002299678 5817 11834 2216 11833 2212 27 5 6 2 3 9 2" at bounding box center [784, 268] width 1568 height 392
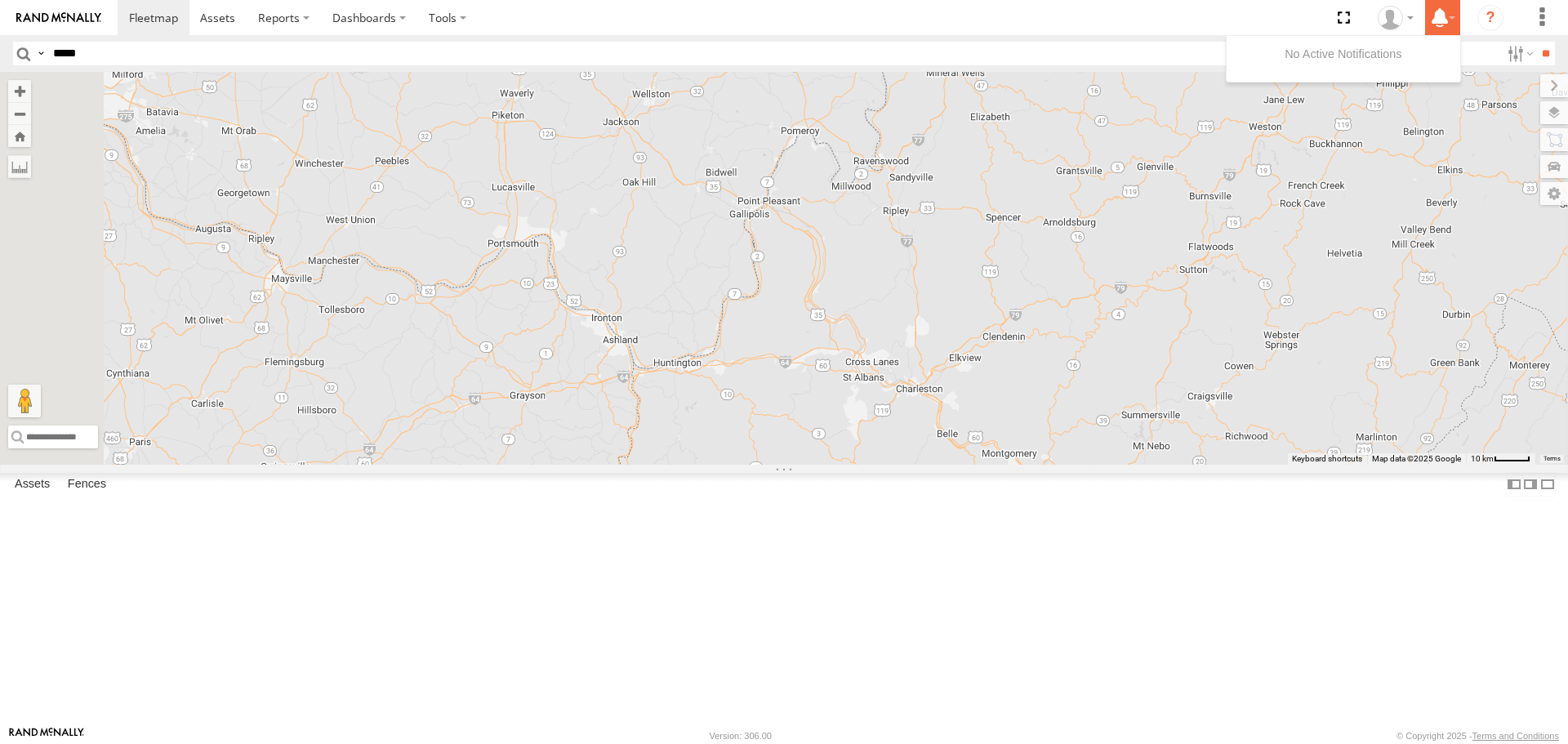
click at [1430, 16] on icon at bounding box center [1440, 17] width 30 height 20
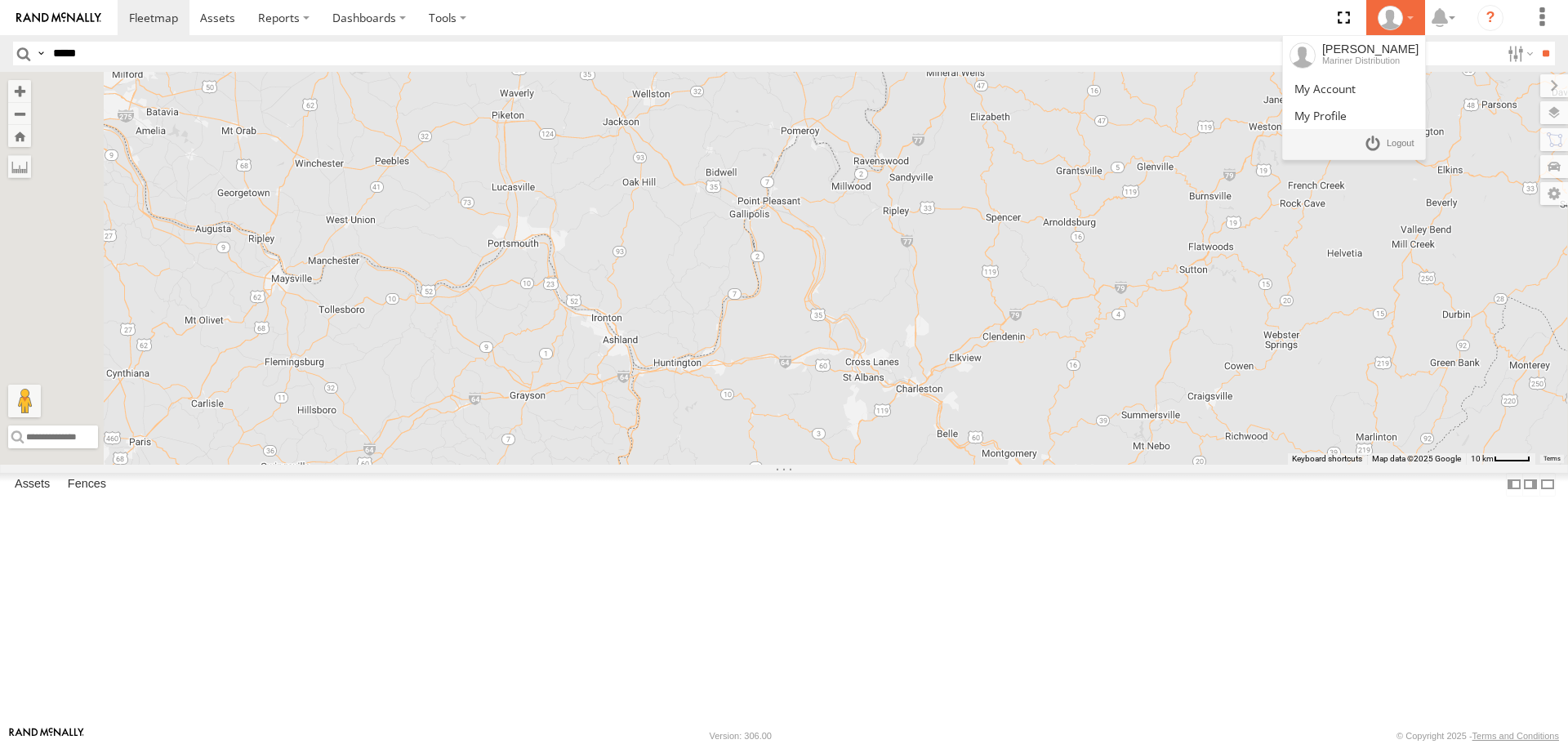
click at [1394, 21] on icon at bounding box center [1390, 18] width 24 height 24
click at [1347, 116] on span at bounding box center [1321, 116] width 52 height 16
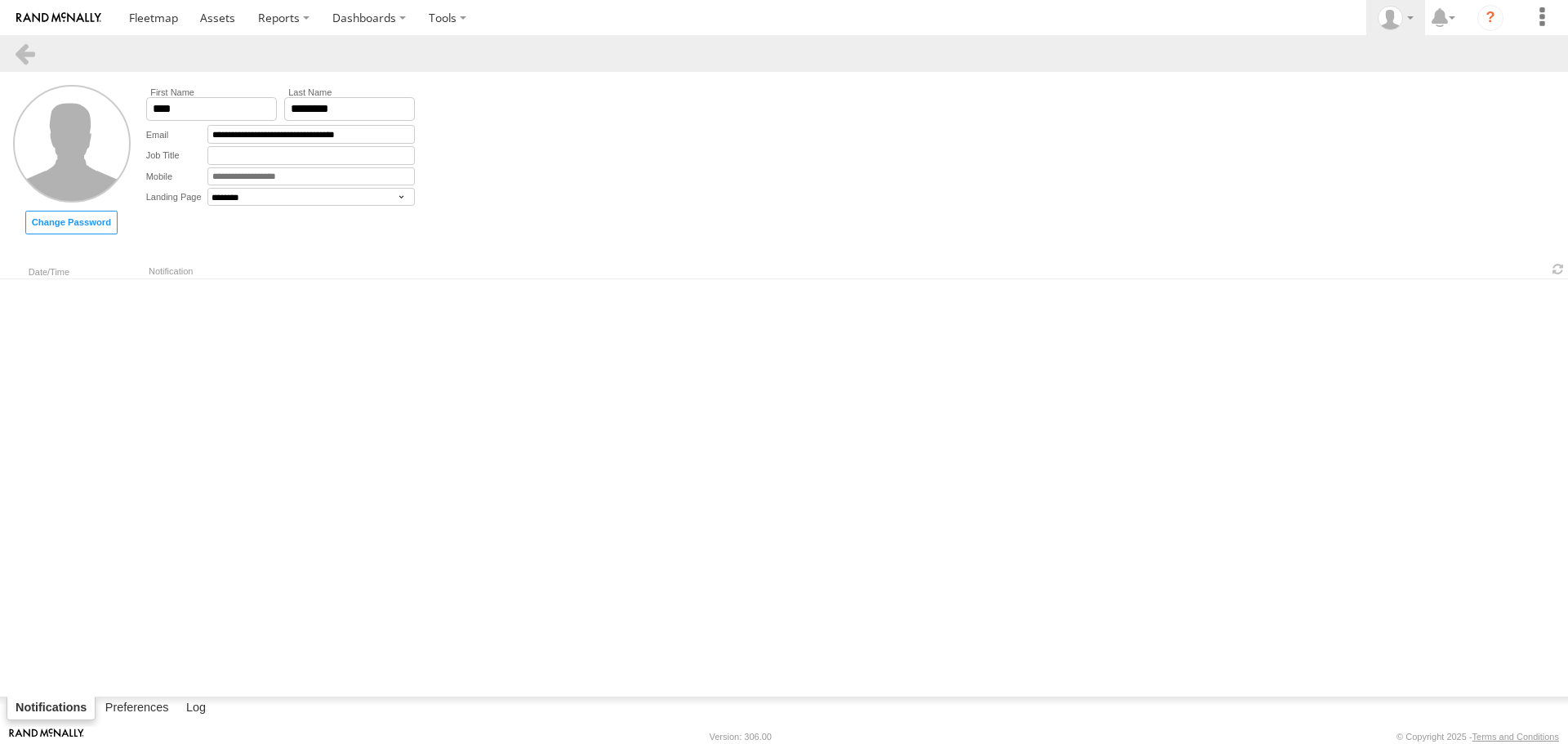
select select "********"
click at [288, 203] on select "**********" at bounding box center [311, 197] width 207 height 18
click at [731, 243] on form "**********" at bounding box center [784, 160] width 1568 height 176
click at [11, 57] on header at bounding box center [784, 53] width 1568 height 37
click at [17, 56] on link at bounding box center [24, 53] width 24 height 24
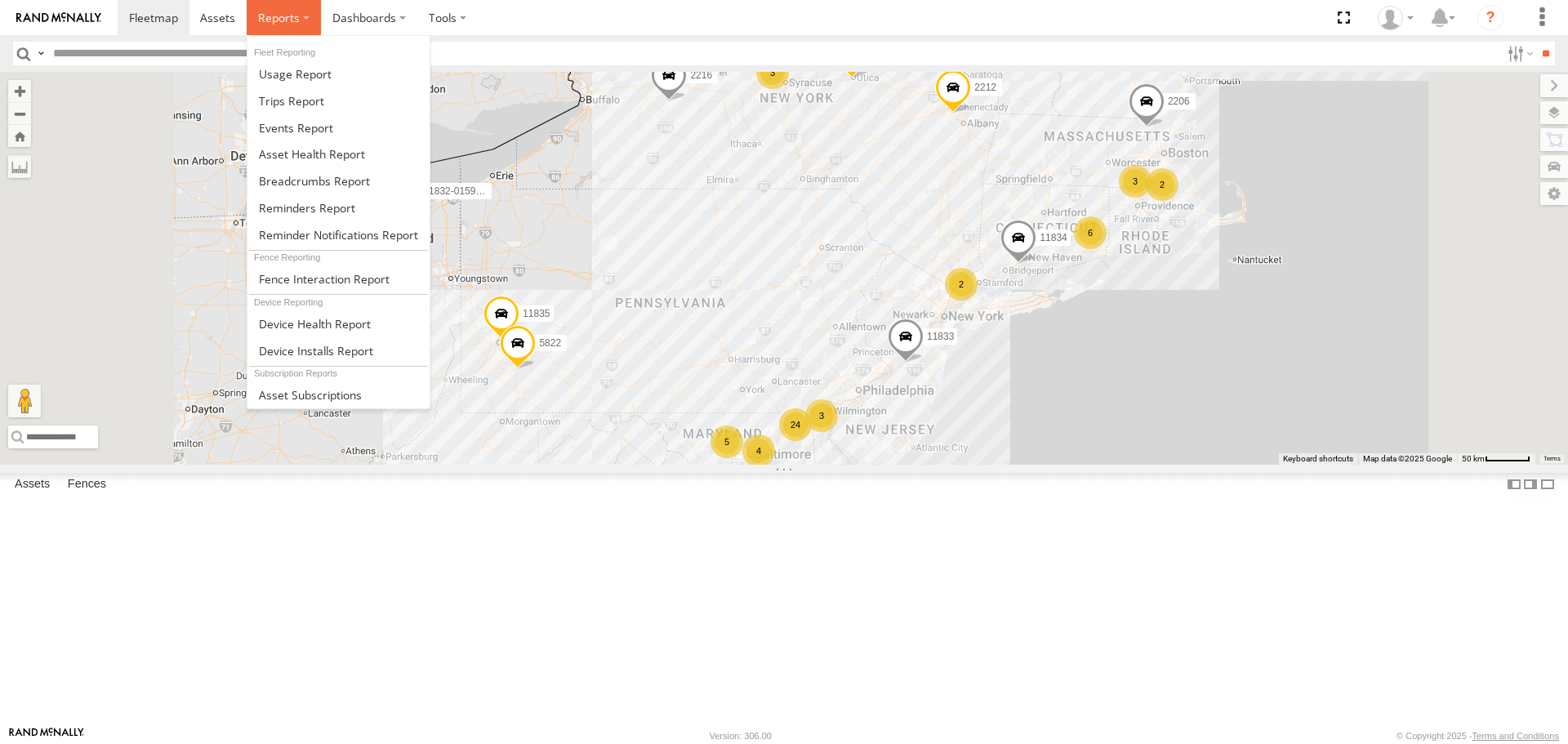
click at [271, 21] on span at bounding box center [279, 17] width 42 height 16
